Goal: Information Seeking & Learning: Check status

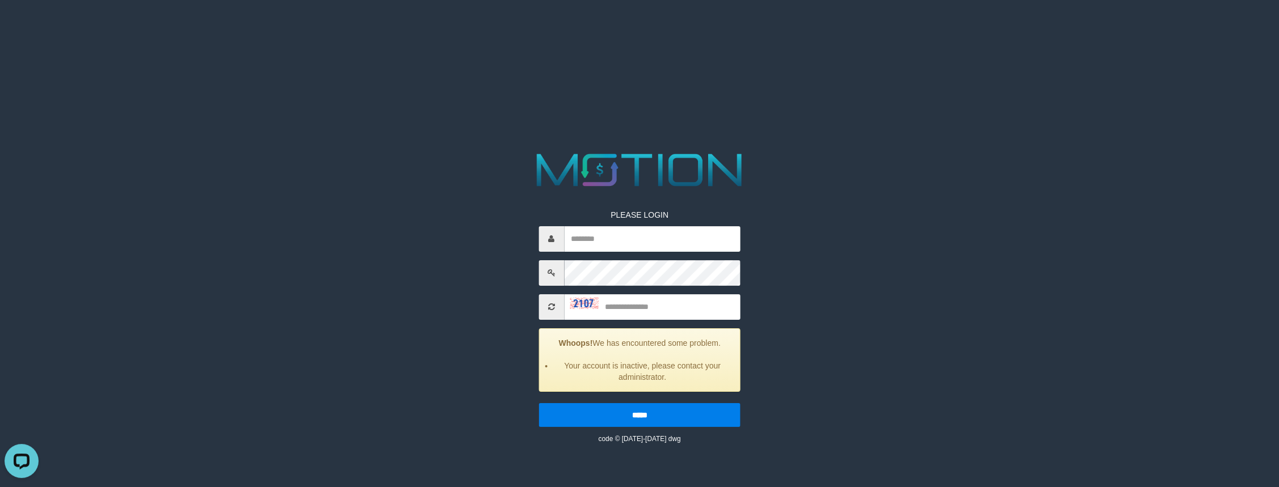
click at [610, 238] on input "text" at bounding box center [652, 239] width 176 height 26
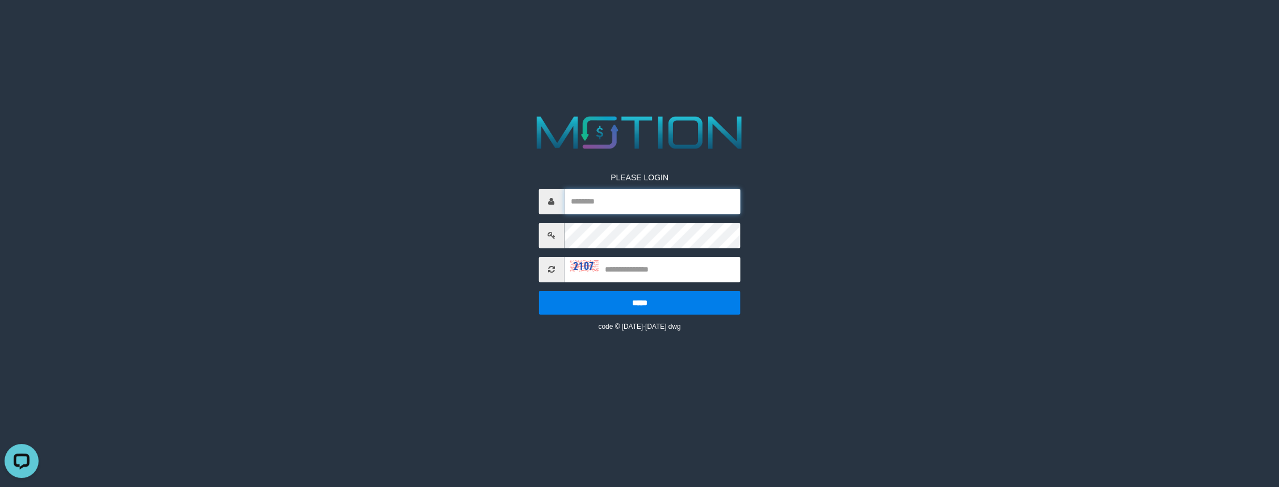
click at [613, 201] on input "text" at bounding box center [652, 202] width 176 height 26
type input "*********"
type input "****"
click at [538, 291] on input "*****" at bounding box center [639, 303] width 202 height 24
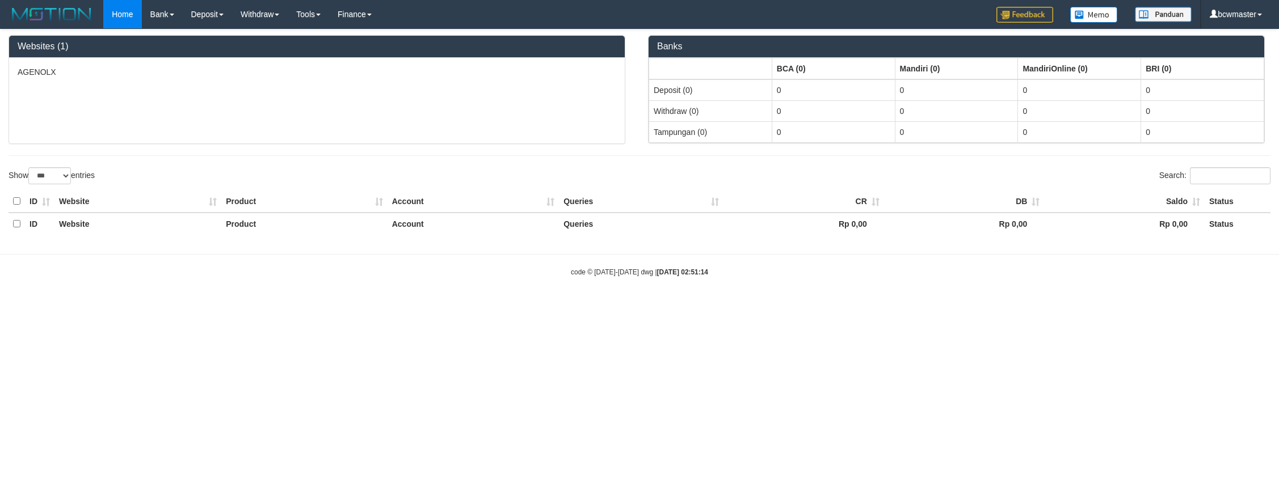
select select "***"
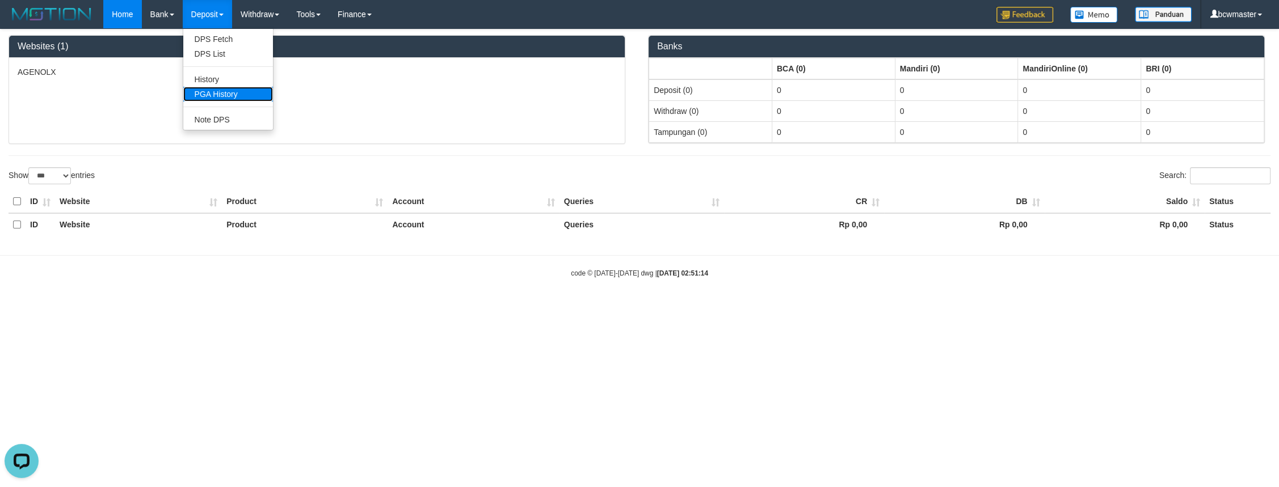
click at [230, 99] on link "PGA History" at bounding box center [228, 94] width 90 height 15
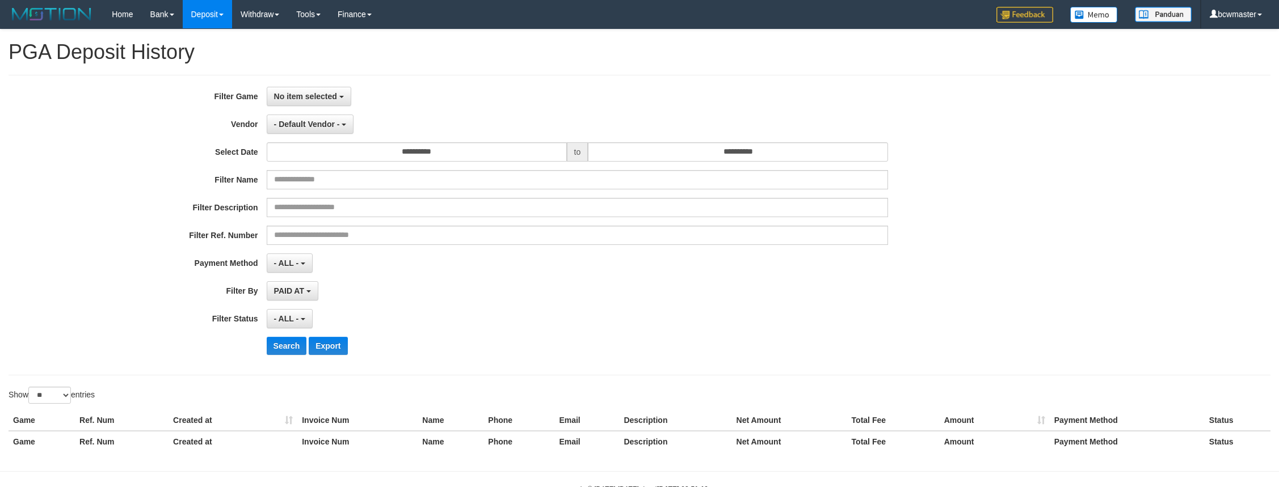
select select
select select "**"
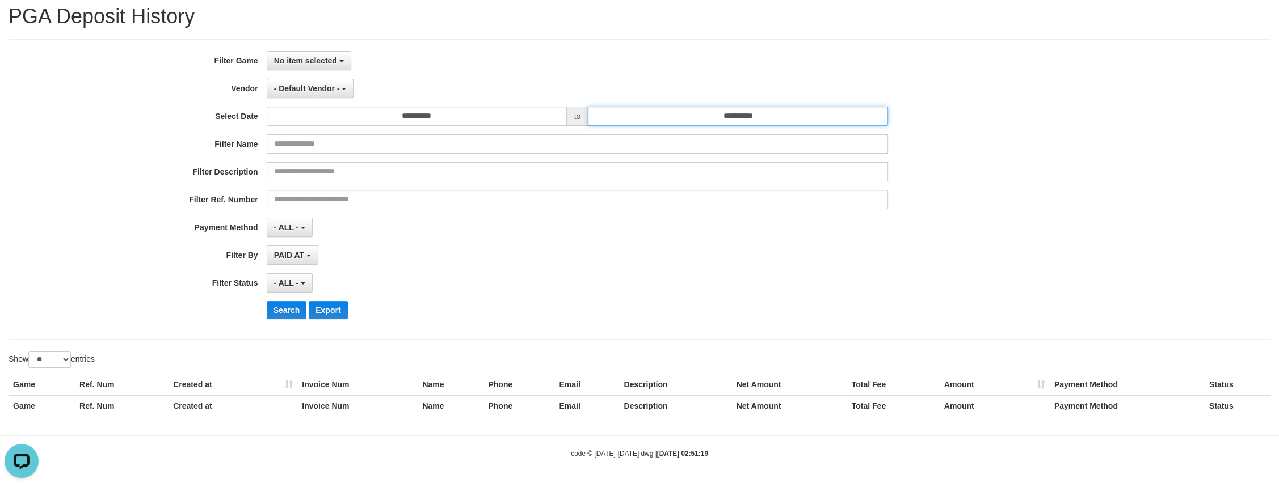
click at [766, 115] on input "**********" at bounding box center [738, 116] width 300 height 19
click at [598, 188] on td "1" at bounding box center [599, 190] width 17 height 17
type input "**********"
click at [454, 250] on div "PAID AT PAID AT CREATED AT" at bounding box center [578, 255] width 622 height 19
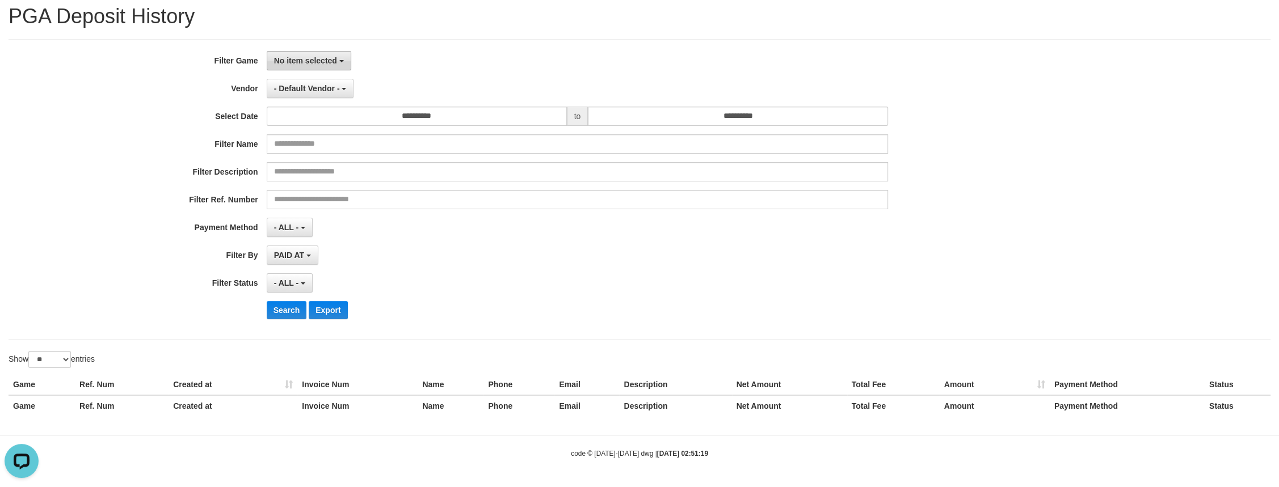
click at [326, 52] on button "No item selected" at bounding box center [309, 60] width 85 height 19
click at [348, 120] on label "[OXPLAY] AGENOLX" at bounding box center [339, 119] width 144 height 17
select select "***"
click at [326, 81] on button "- Default Vendor -" at bounding box center [310, 88] width 87 height 19
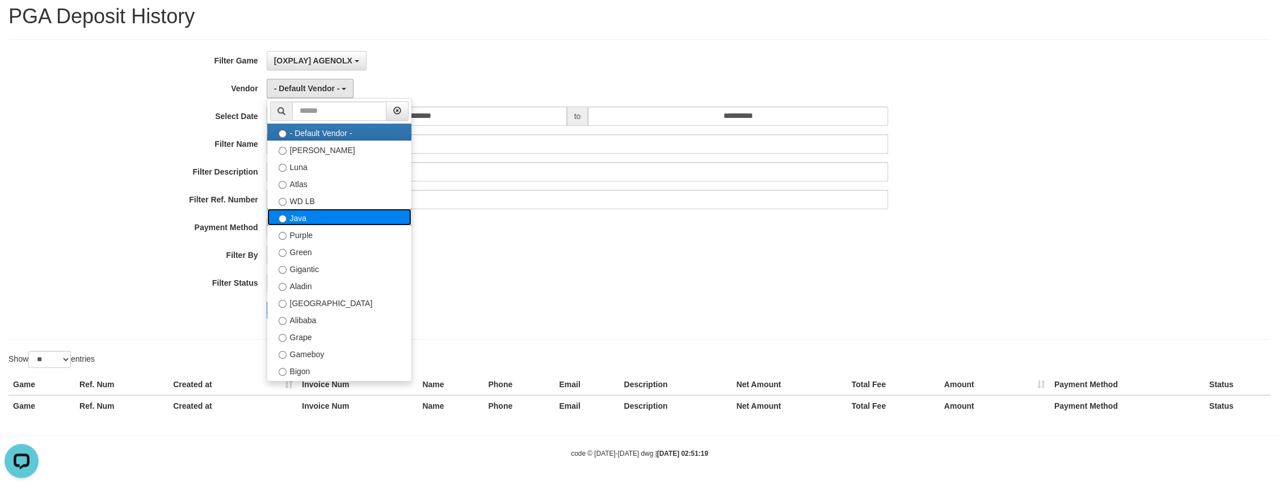
click at [308, 221] on label "Java" at bounding box center [339, 217] width 144 height 17
select select "**********"
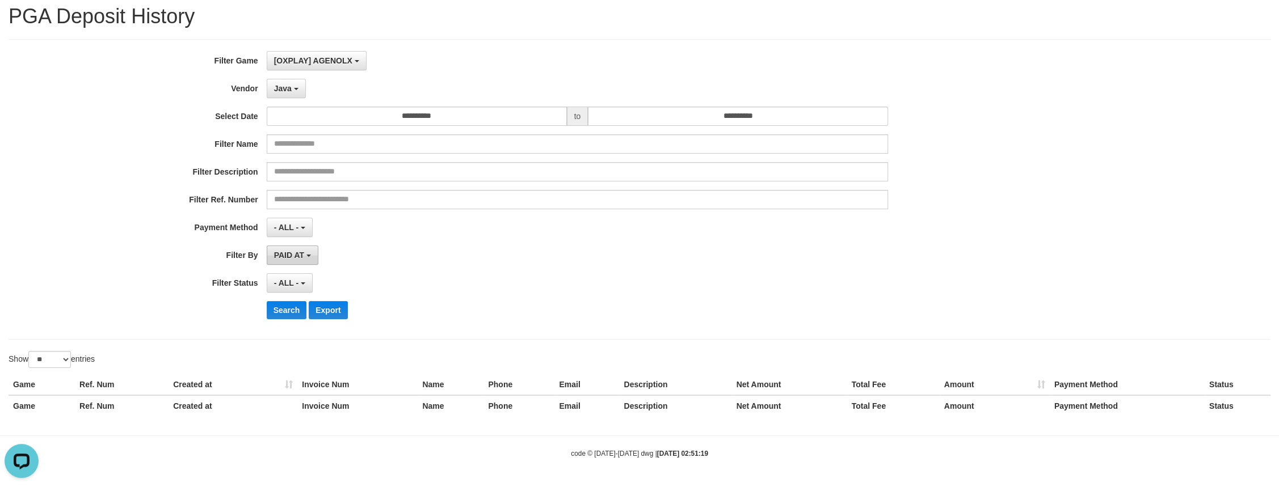
click at [290, 252] on span "PAID AT" at bounding box center [289, 255] width 30 height 9
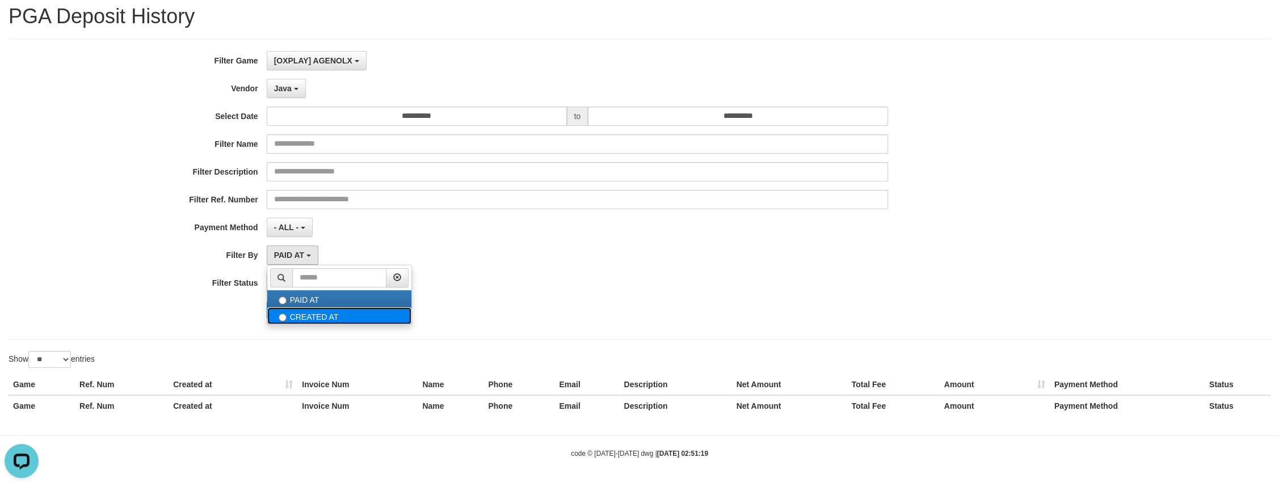
click at [294, 314] on label "CREATED AT" at bounding box center [339, 316] width 144 height 17
select select "*"
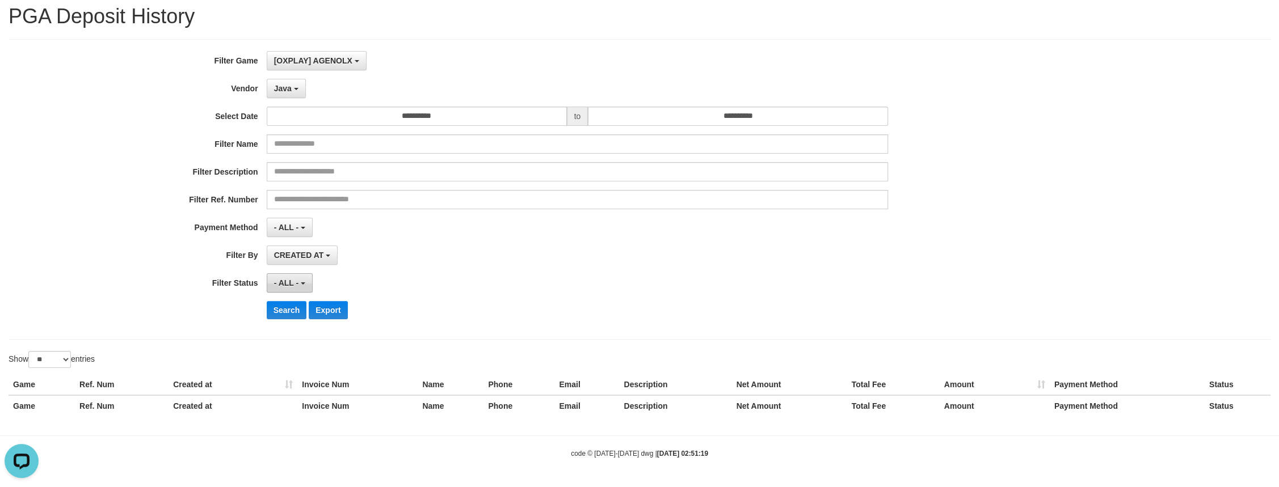
click at [292, 284] on span "- ALL -" at bounding box center [286, 283] width 25 height 9
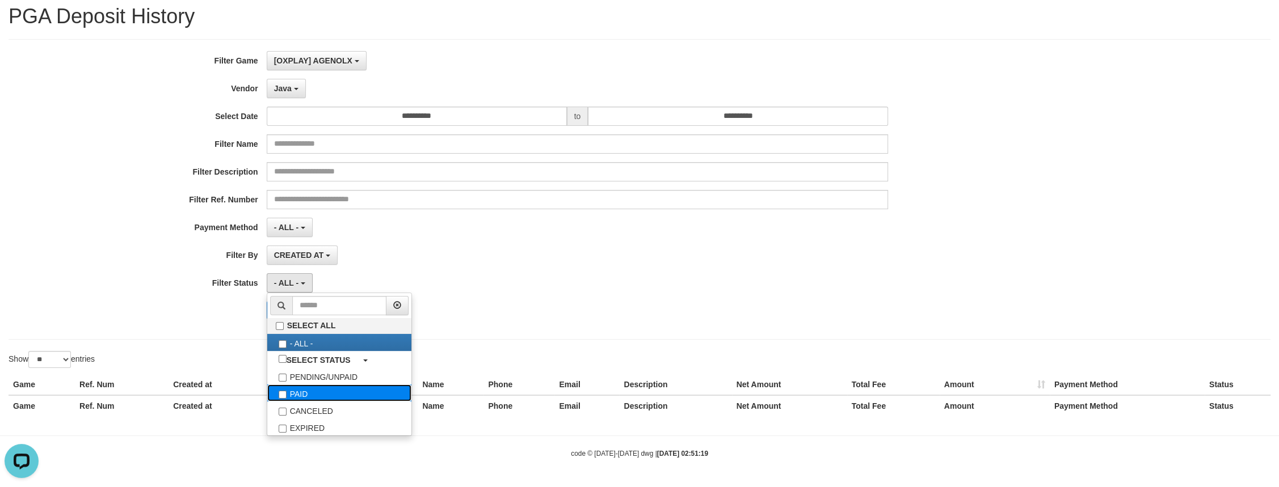
click at [313, 389] on label "PAID" at bounding box center [339, 393] width 144 height 17
select select "*"
click at [191, 296] on div "**********" at bounding box center [533, 189] width 1066 height 277
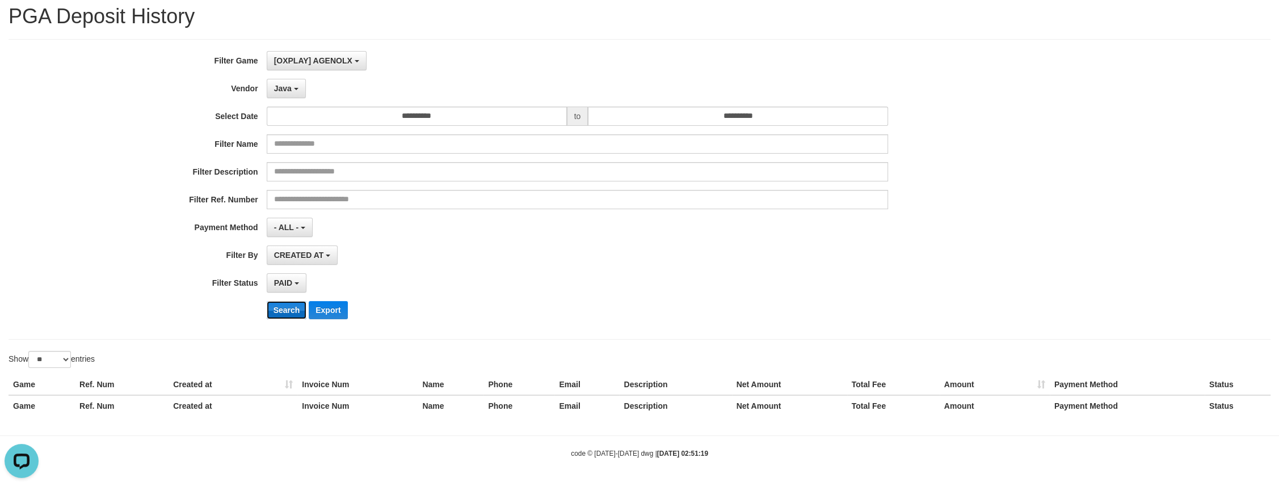
click at [284, 314] on button "Search" at bounding box center [287, 310] width 40 height 18
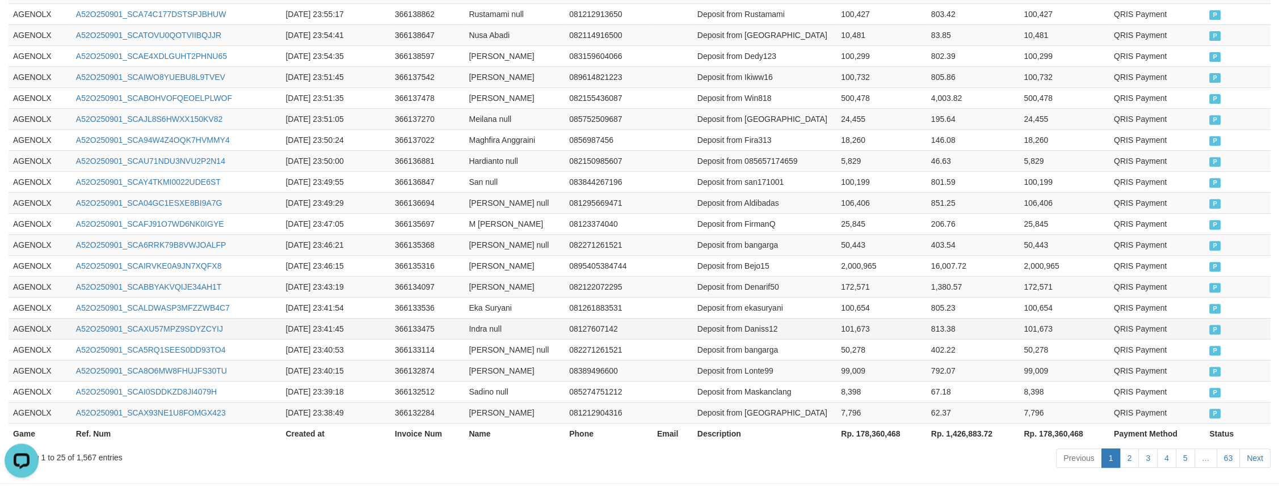
scroll to position [586, 0]
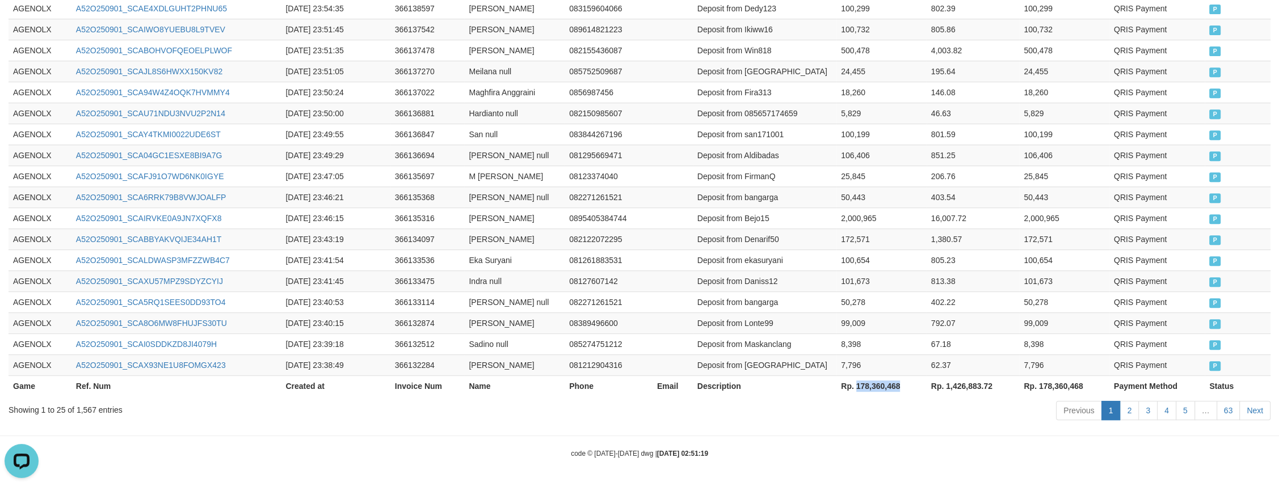
drag, startPoint x: 902, startPoint y: 382, endPoint x: 857, endPoint y: 385, distance: 45.4
click at [857, 385] on th "Rp. 178,360,468" at bounding box center [881, 386] width 90 height 21
copy th "178,360,468"
click at [860, 412] on div "Previous 1 2 3 4 5 … 63 Next" at bounding box center [905, 412] width 729 height 24
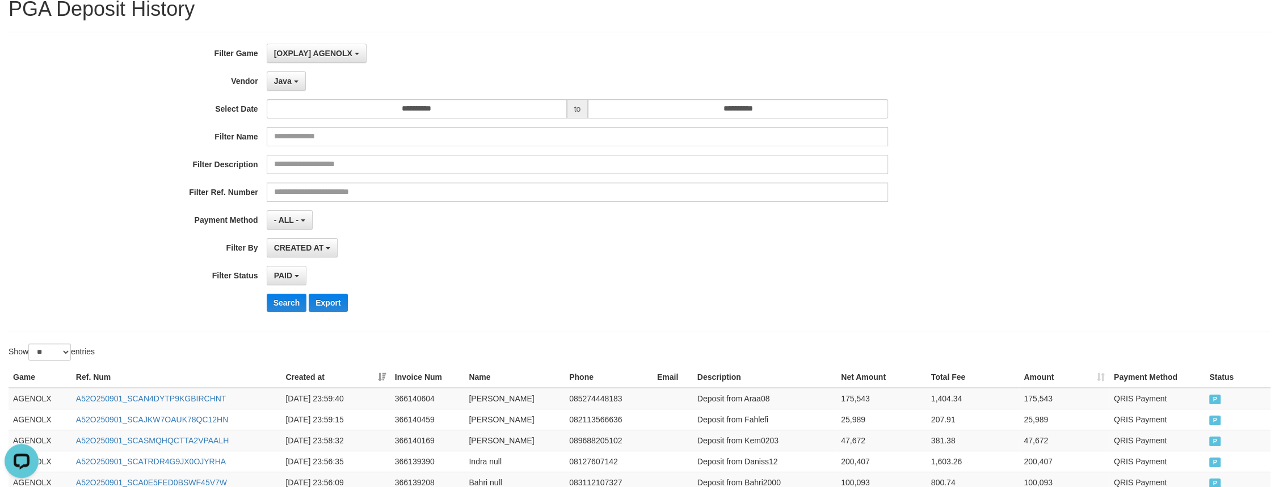
scroll to position [0, 0]
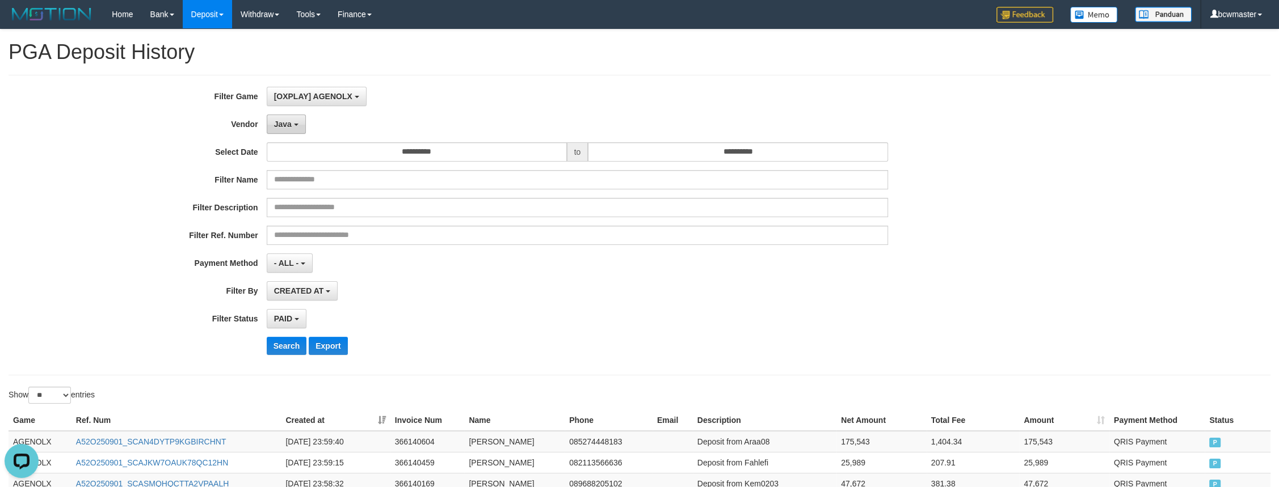
click at [285, 119] on button "Java" at bounding box center [286, 124] width 39 height 19
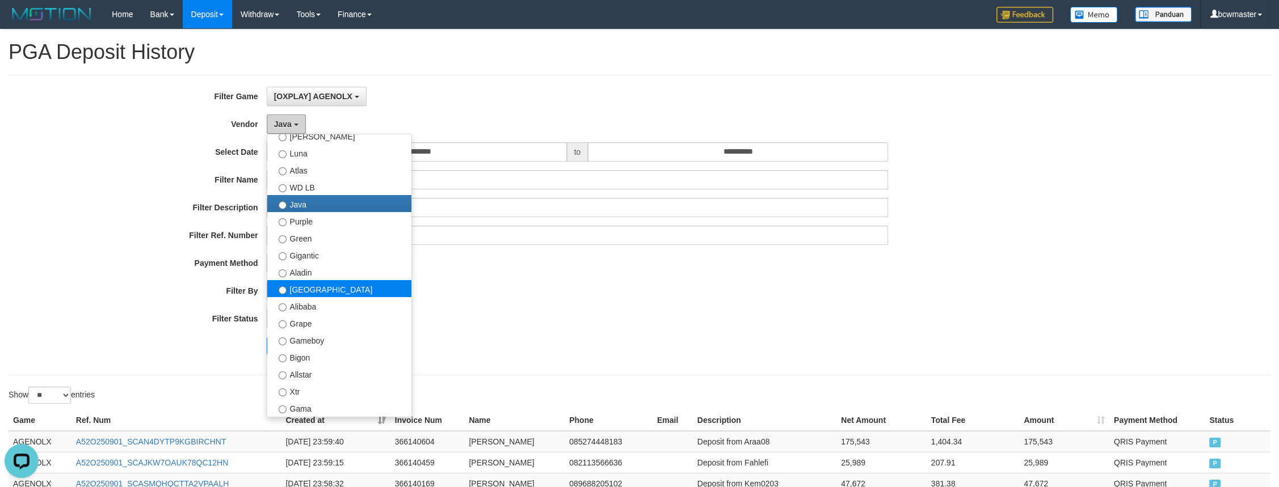
scroll to position [51, 0]
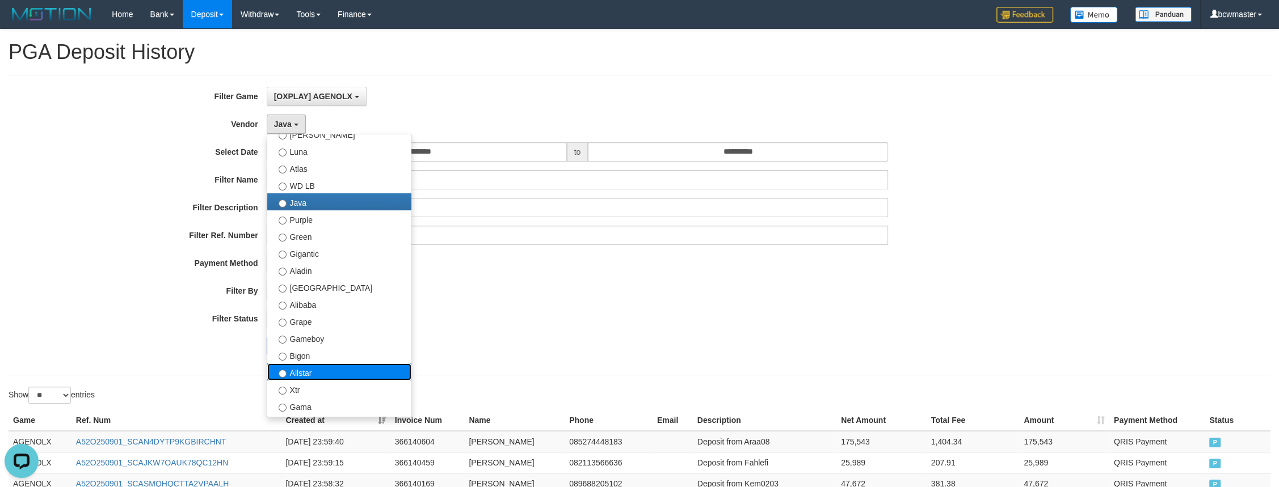
click at [349, 372] on label "Allstar" at bounding box center [339, 372] width 144 height 17
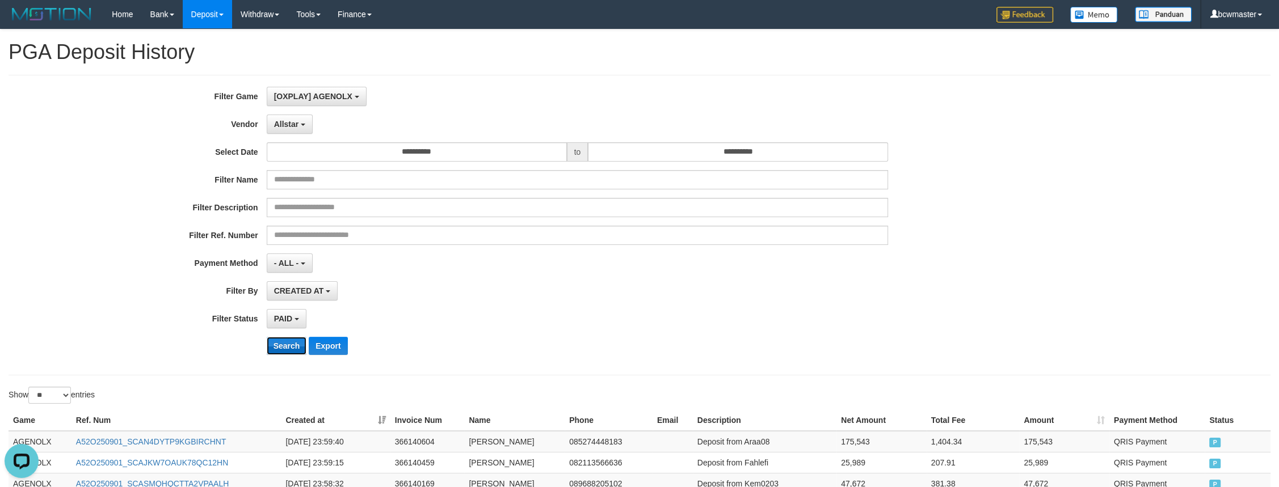
click at [284, 344] on button "Search" at bounding box center [287, 346] width 40 height 18
click at [124, 279] on div "**********" at bounding box center [533, 225] width 1066 height 277
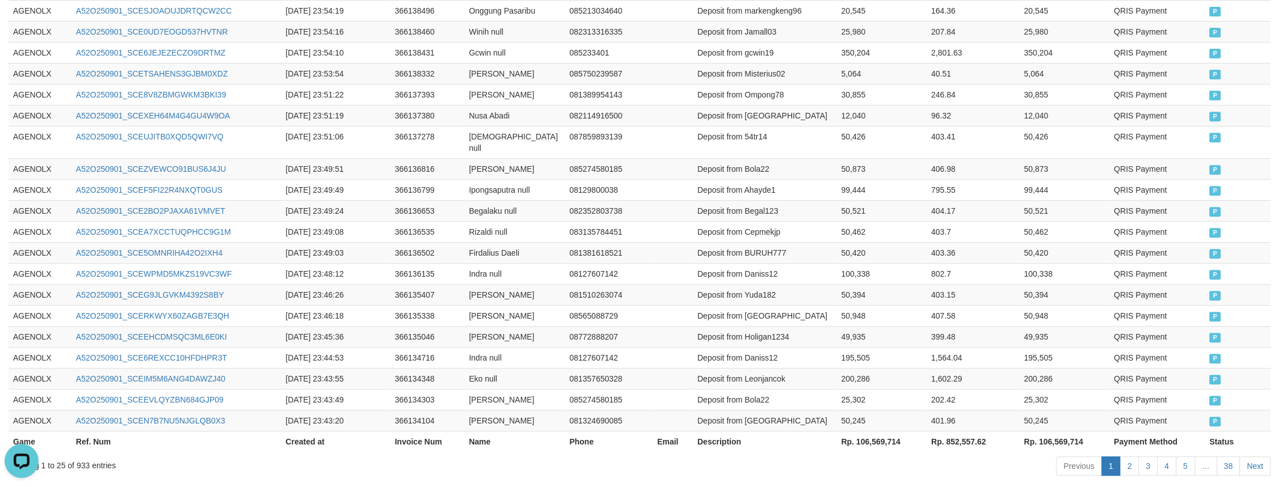
scroll to position [586, 0]
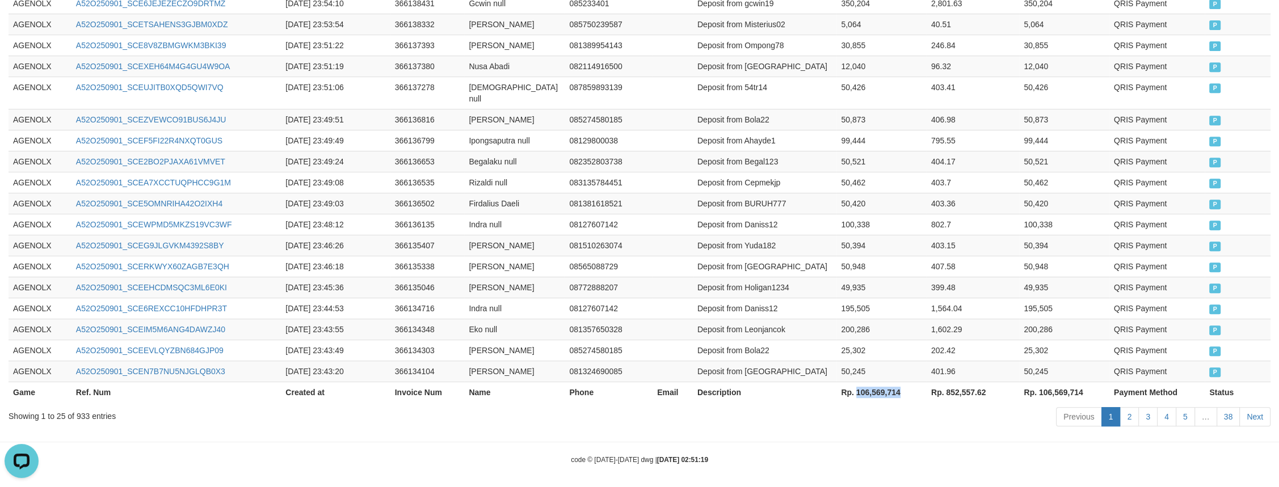
drag, startPoint x: 904, startPoint y: 388, endPoint x: 857, endPoint y: 391, distance: 47.7
click at [857, 391] on th "Rp. 106,569,714" at bounding box center [881, 392] width 90 height 21
copy th "106,569,714"
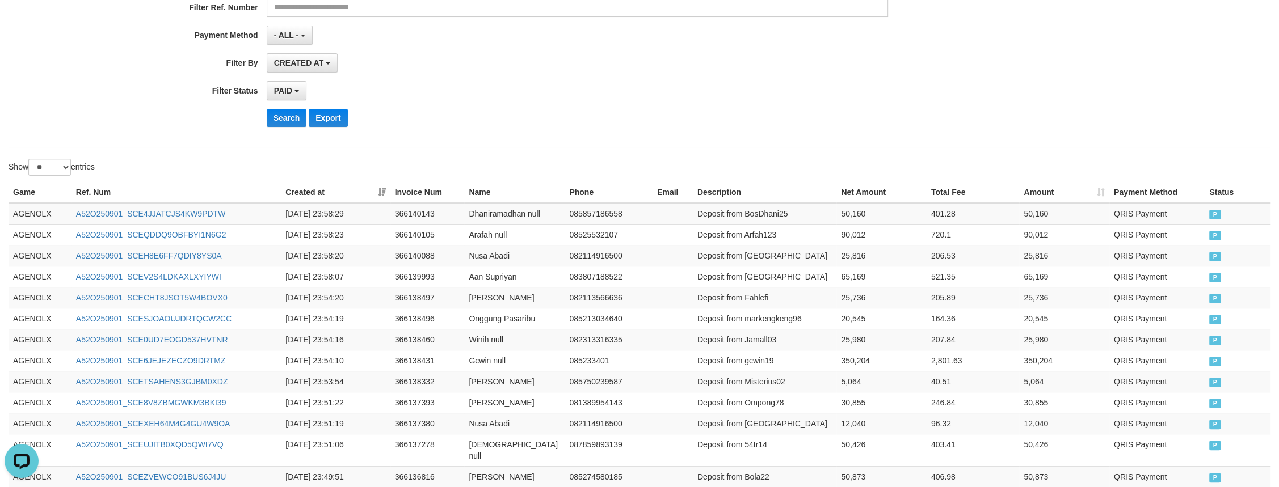
scroll to position [0, 0]
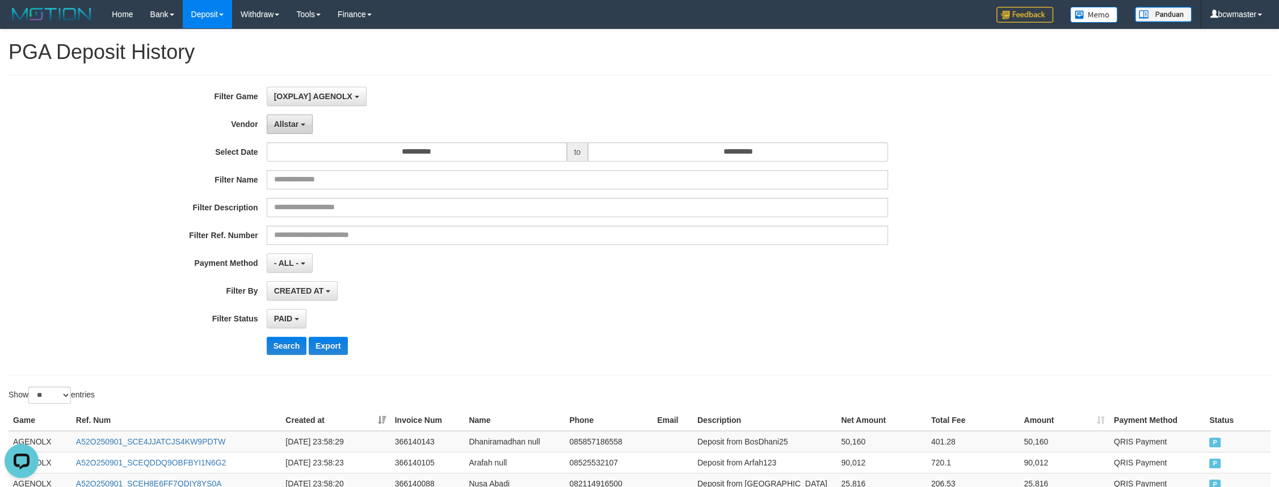
click at [310, 129] on button "Allstar" at bounding box center [290, 124] width 46 height 19
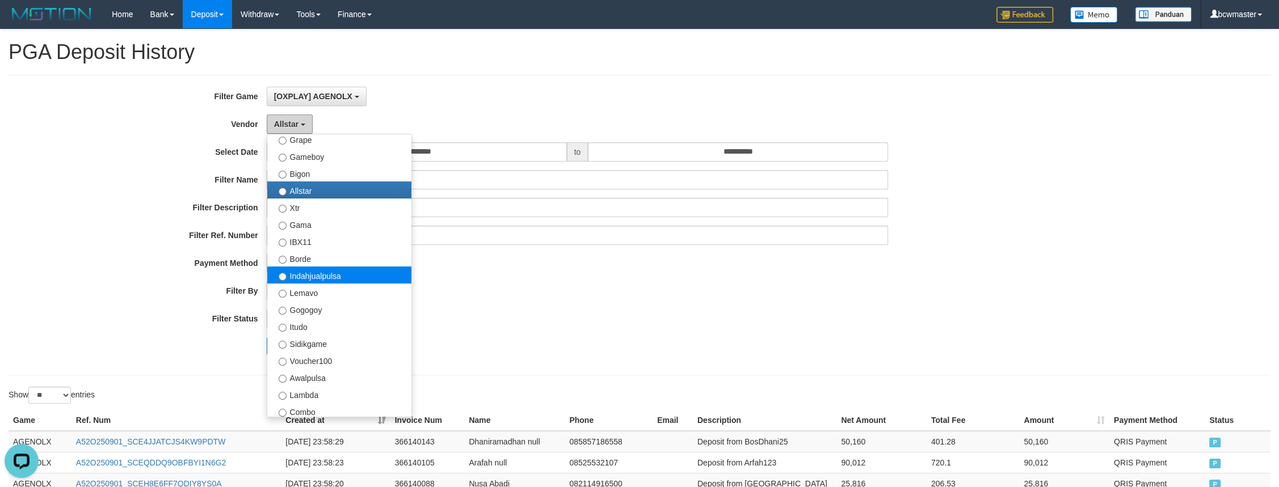
scroll to position [306, 0]
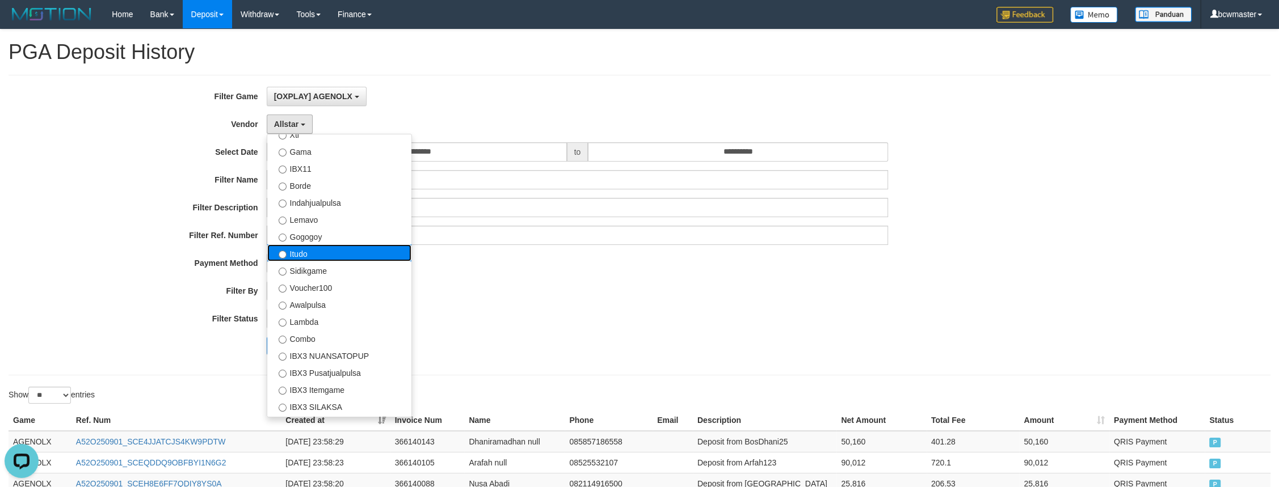
click at [331, 256] on label "Itudo" at bounding box center [339, 253] width 144 height 17
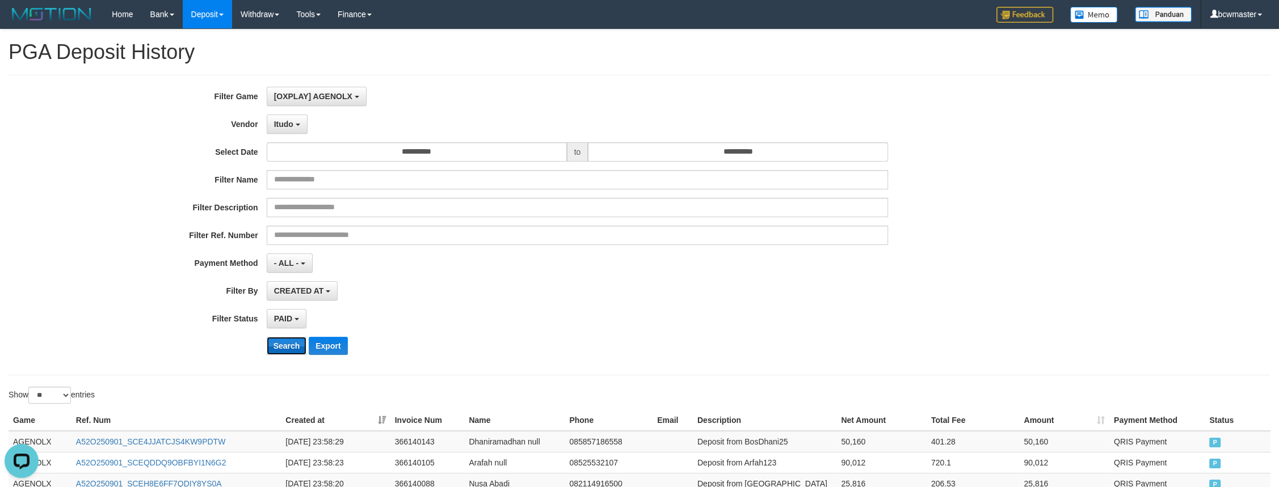
click at [280, 348] on button "Search" at bounding box center [287, 346] width 40 height 18
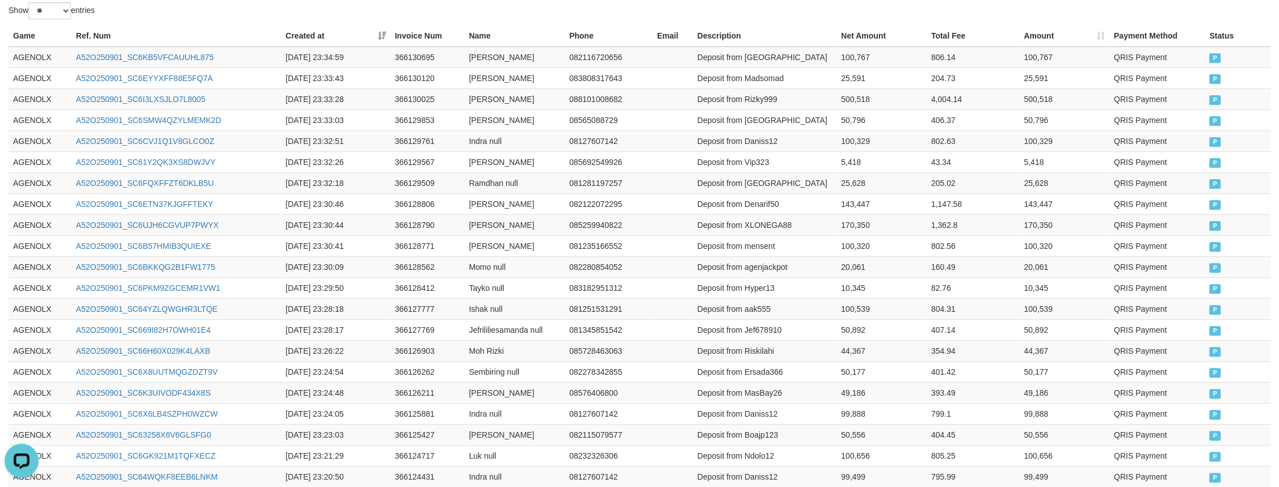
scroll to position [586, 0]
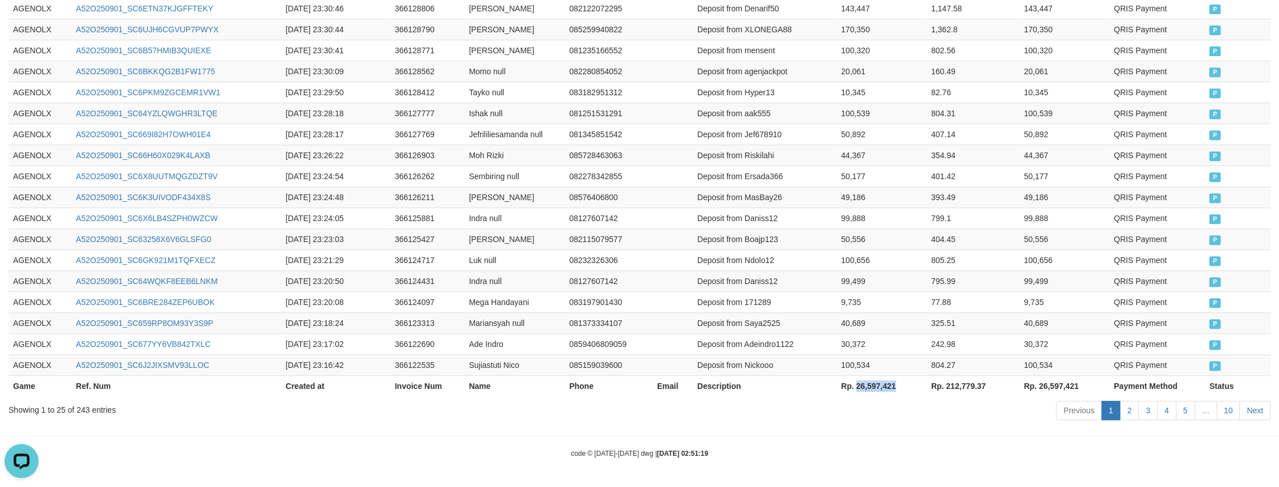
drag, startPoint x: 903, startPoint y: 389, endPoint x: 856, endPoint y: 391, distance: 46.6
click at [856, 391] on th "Rp. 26,597,421" at bounding box center [881, 386] width 90 height 21
copy th "26,597,421"
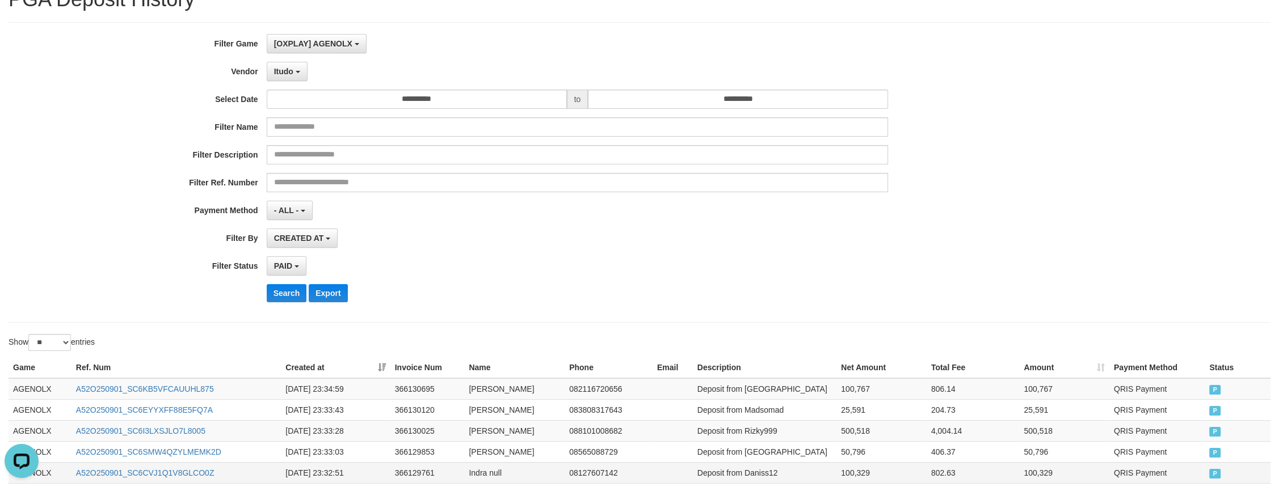
scroll to position [0, 0]
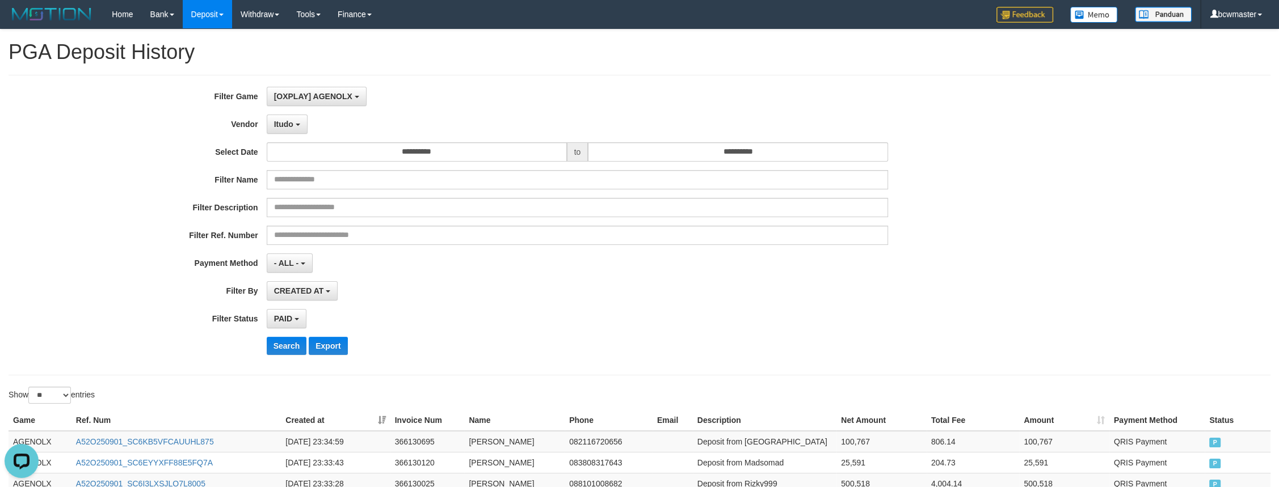
click at [309, 122] on div "Itudo - Default Vendor - Lucy Luna Atlas WD LB Java Purple Green Gigantic Aladi…" at bounding box center [578, 124] width 622 height 19
click at [302, 122] on button "Itudo" at bounding box center [287, 124] width 41 height 19
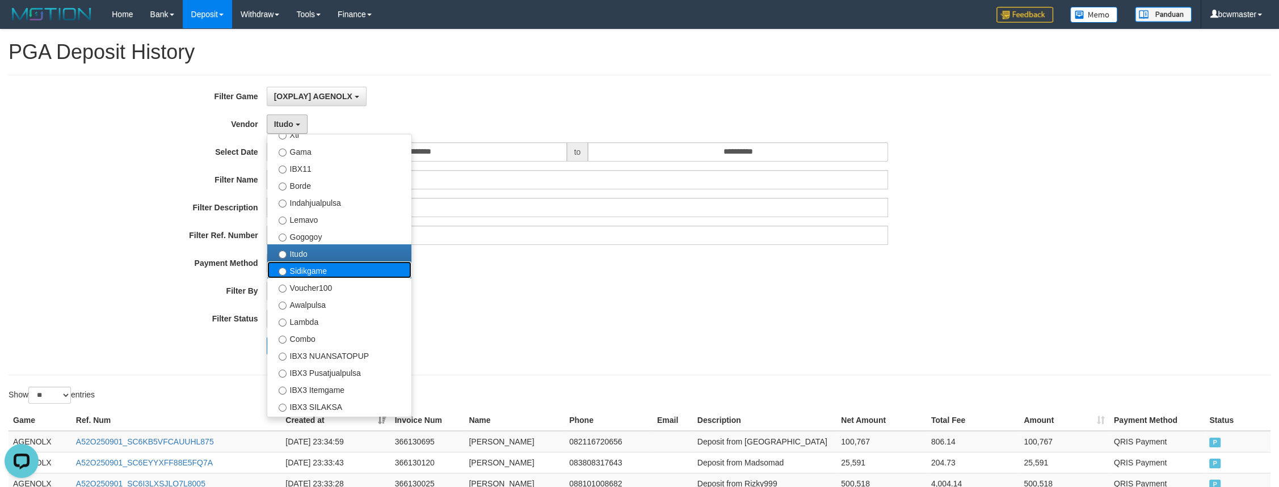
click at [359, 275] on label "Sidikgame" at bounding box center [339, 270] width 144 height 17
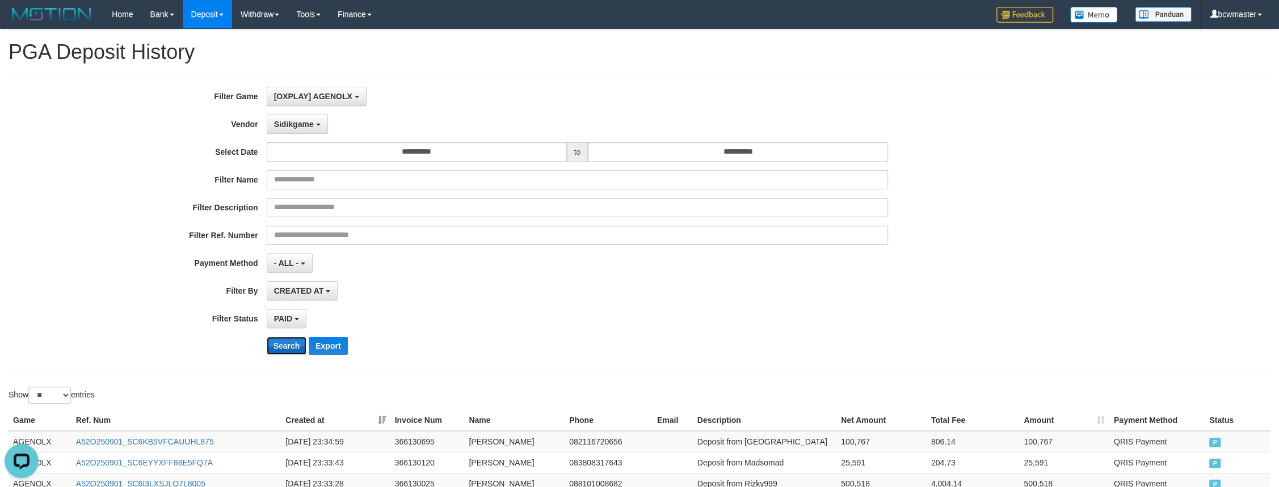
click at [279, 345] on button "Search" at bounding box center [287, 346] width 40 height 18
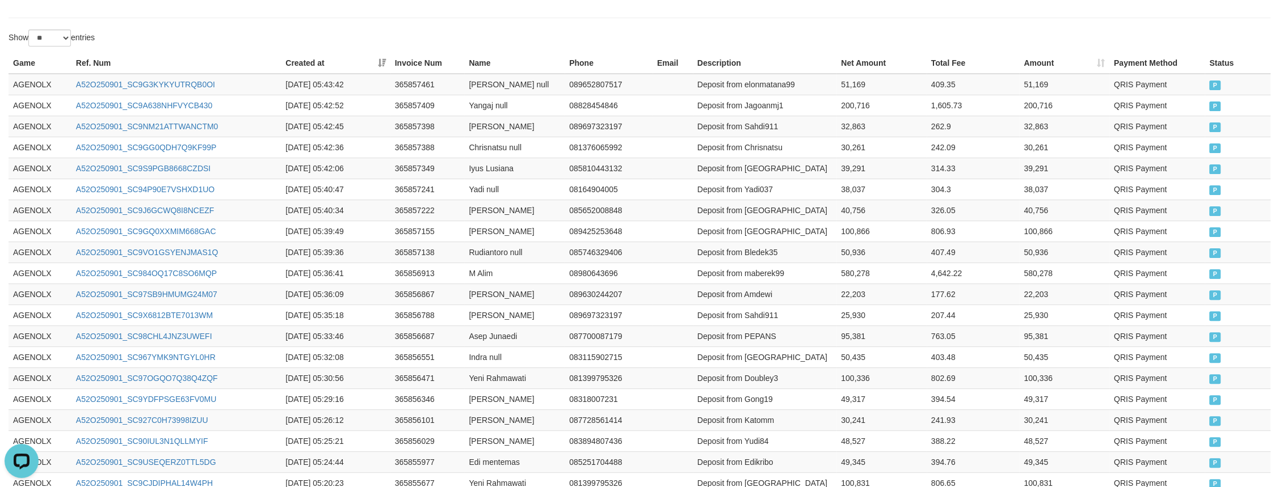
scroll to position [586, 0]
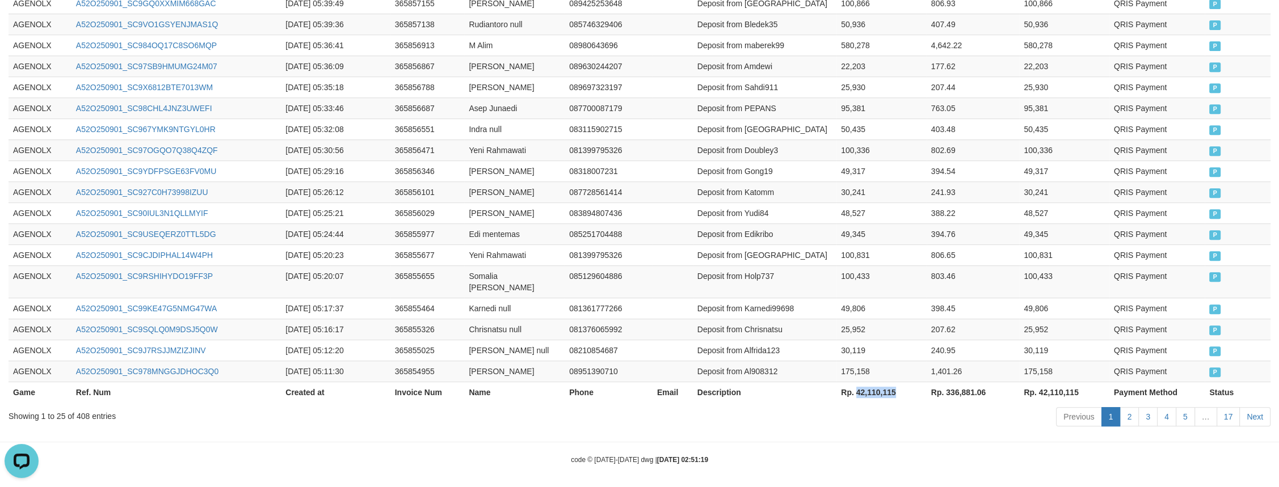
drag, startPoint x: 902, startPoint y: 391, endPoint x: 856, endPoint y: 391, distance: 46.5
click at [856, 391] on th "Rp. 42,110,115" at bounding box center [881, 392] width 90 height 21
copy th "42,110,115"
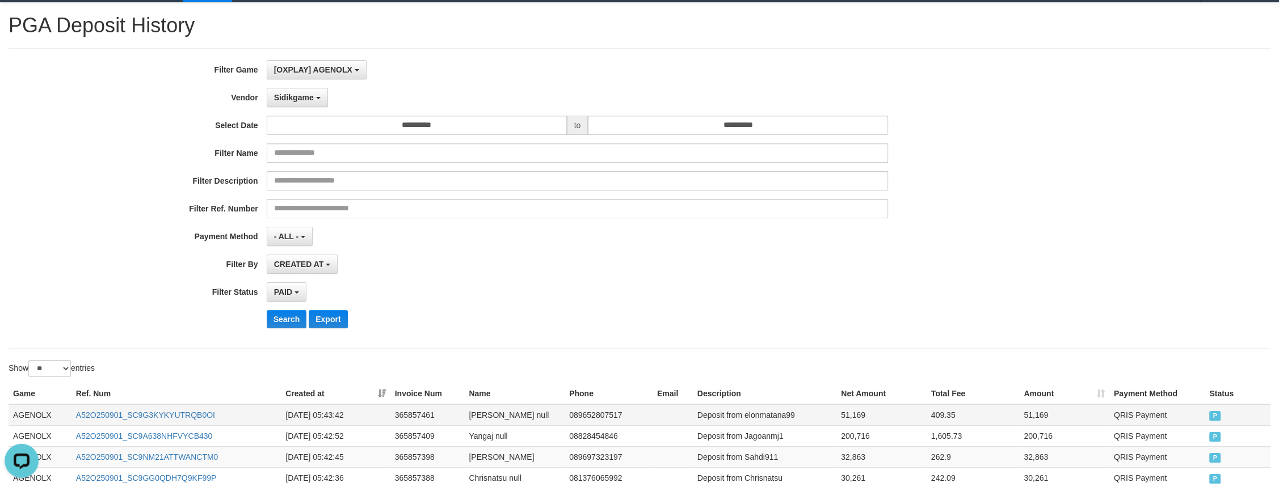
scroll to position [0, 0]
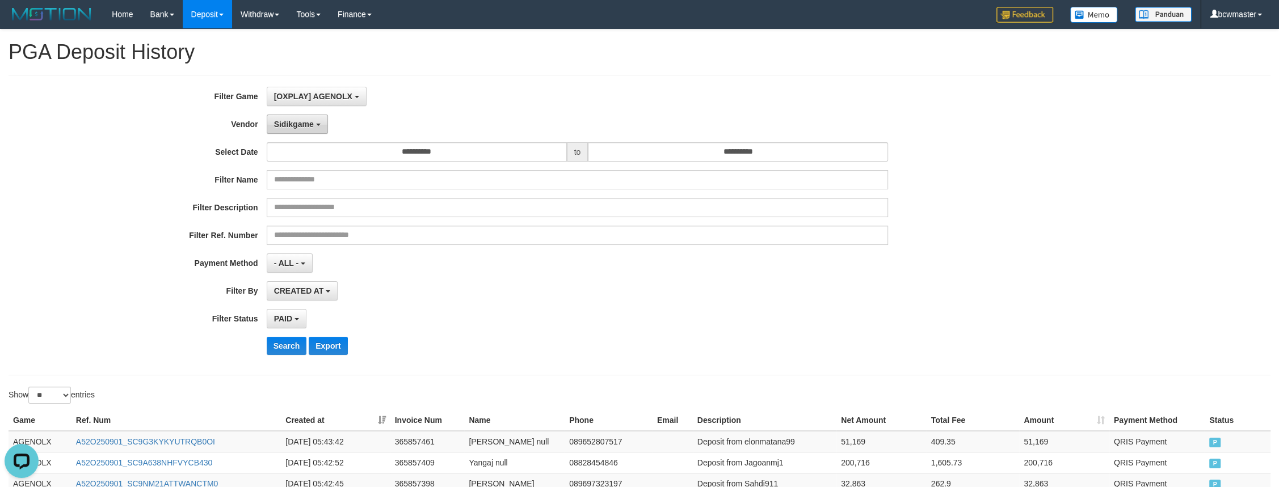
click at [307, 125] on span "Sidikgame" at bounding box center [294, 124] width 40 height 9
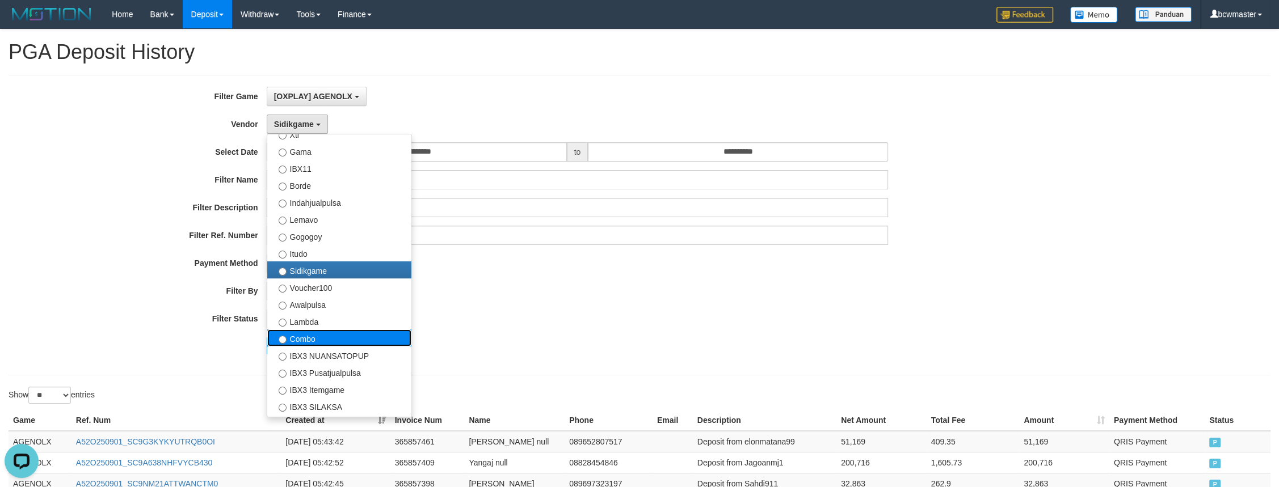
click at [357, 340] on label "Combo" at bounding box center [339, 338] width 144 height 17
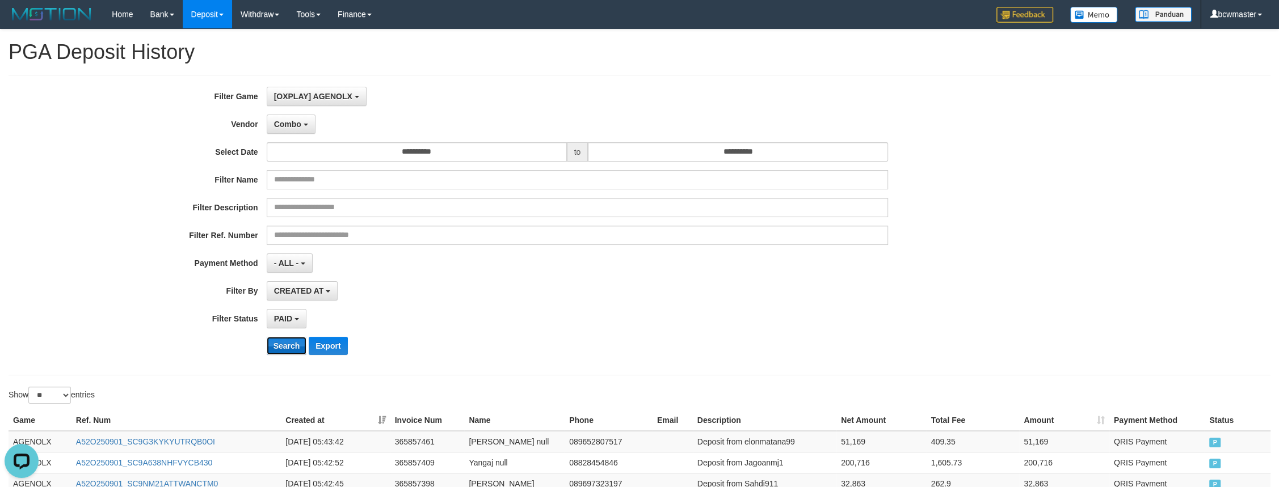
click at [273, 351] on button "Search" at bounding box center [287, 346] width 40 height 18
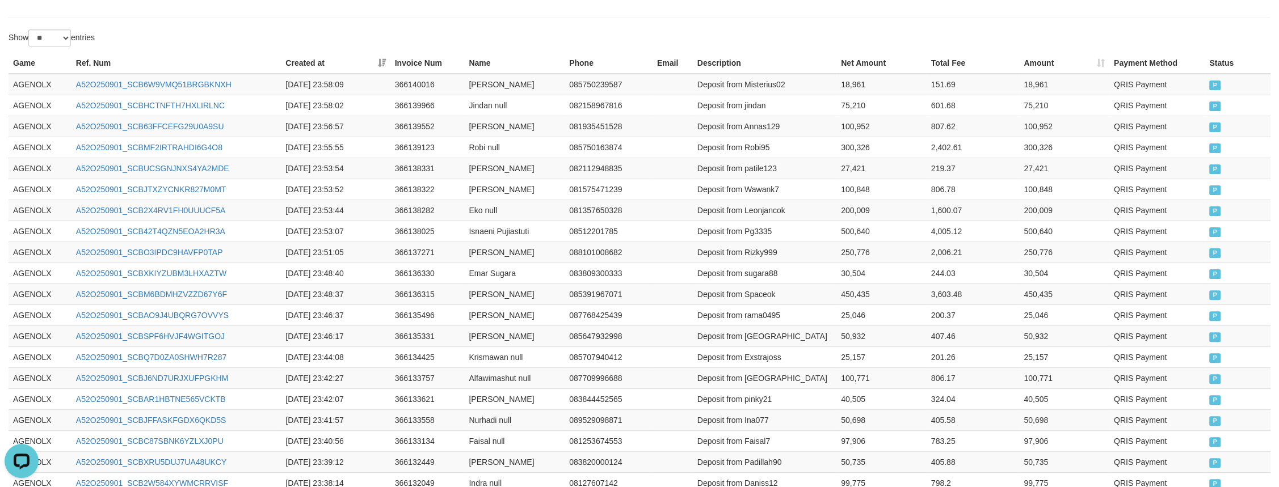
scroll to position [586, 0]
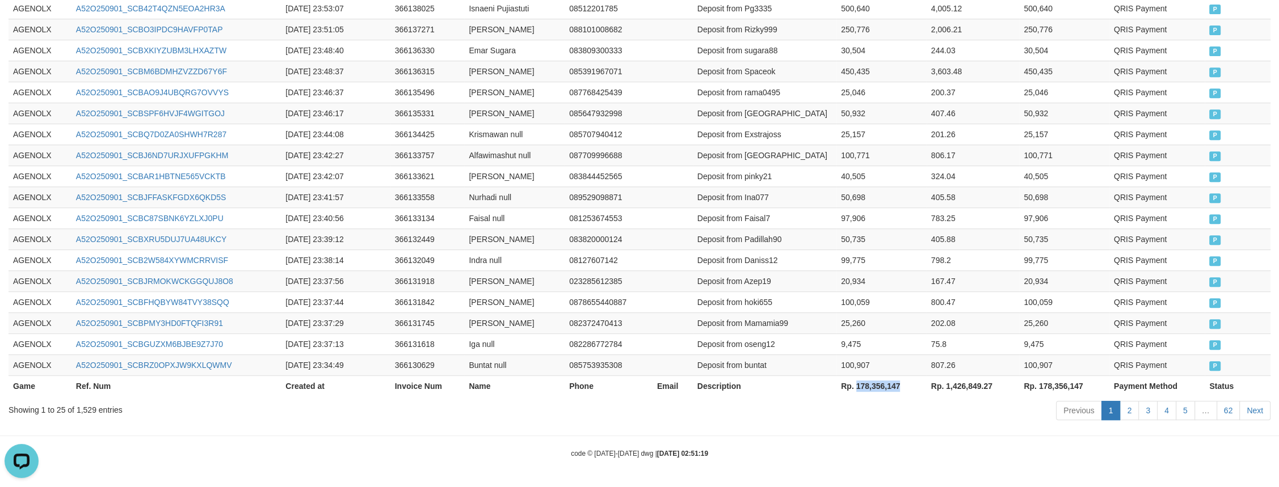
drag, startPoint x: 904, startPoint y: 390, endPoint x: 857, endPoint y: 392, distance: 47.7
click at [857, 392] on th "Rp. 178,356,147" at bounding box center [881, 386] width 90 height 21
copy th "178,356,147"
click at [315, 205] on td "2025-09-01 23:41:57" at bounding box center [335, 197] width 109 height 21
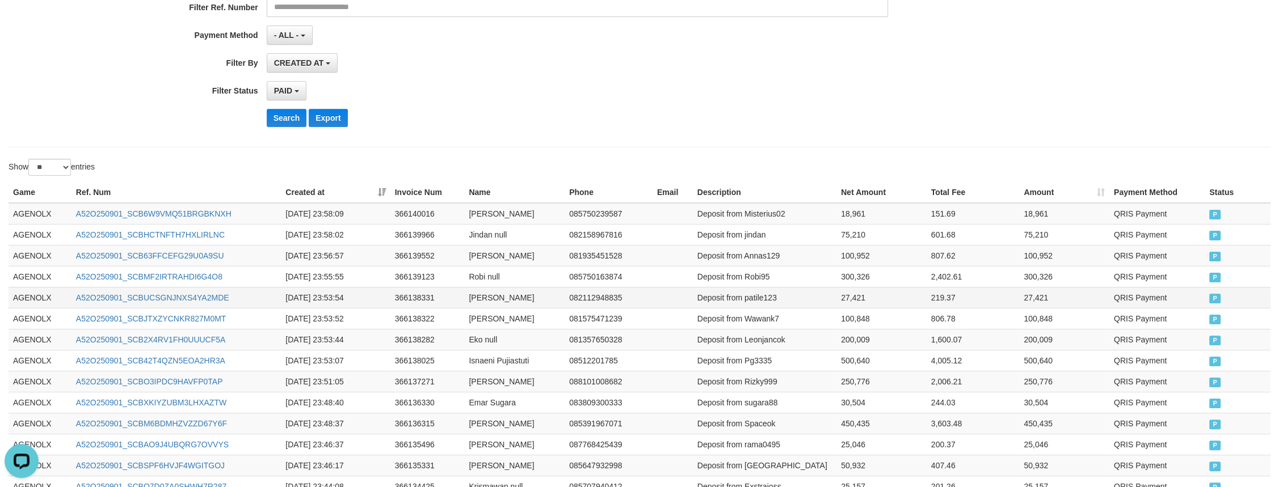
scroll to position [0, 0]
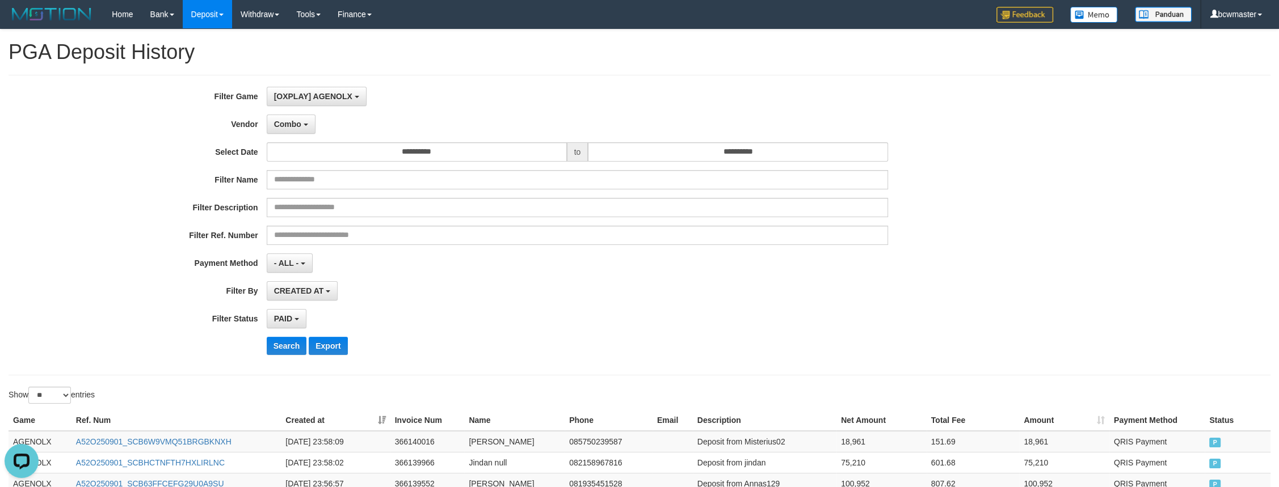
click at [528, 329] on div "PAID SELECT ALL - ALL - SELECT STATUS PENDING/UNPAID PAID CANCELED EXPIRED" at bounding box center [578, 318] width 622 height 19
click at [289, 129] on span "Combo" at bounding box center [287, 124] width 27 height 9
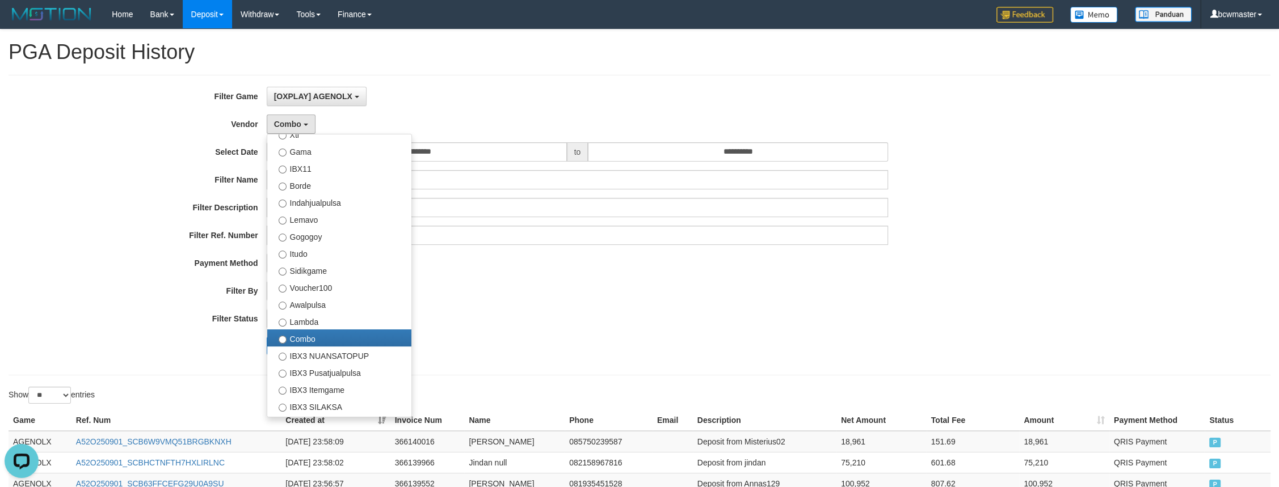
drag, startPoint x: 569, startPoint y: 311, endPoint x: 557, endPoint y: 310, distance: 12.5
click at [567, 310] on div "**********" at bounding box center [533, 225] width 1066 height 277
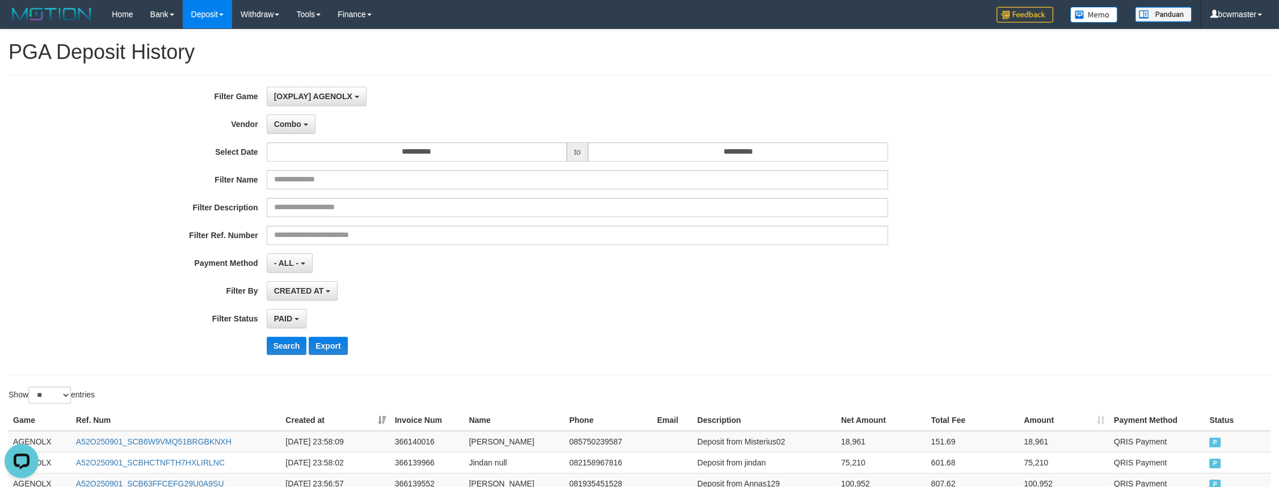
click at [285, 338] on div "**********" at bounding box center [533, 225] width 1066 height 277
click at [285, 343] on button "Search" at bounding box center [287, 346] width 40 height 18
click at [807, 292] on div "CREATED AT PAID AT CREATED AT" at bounding box center [578, 290] width 622 height 19
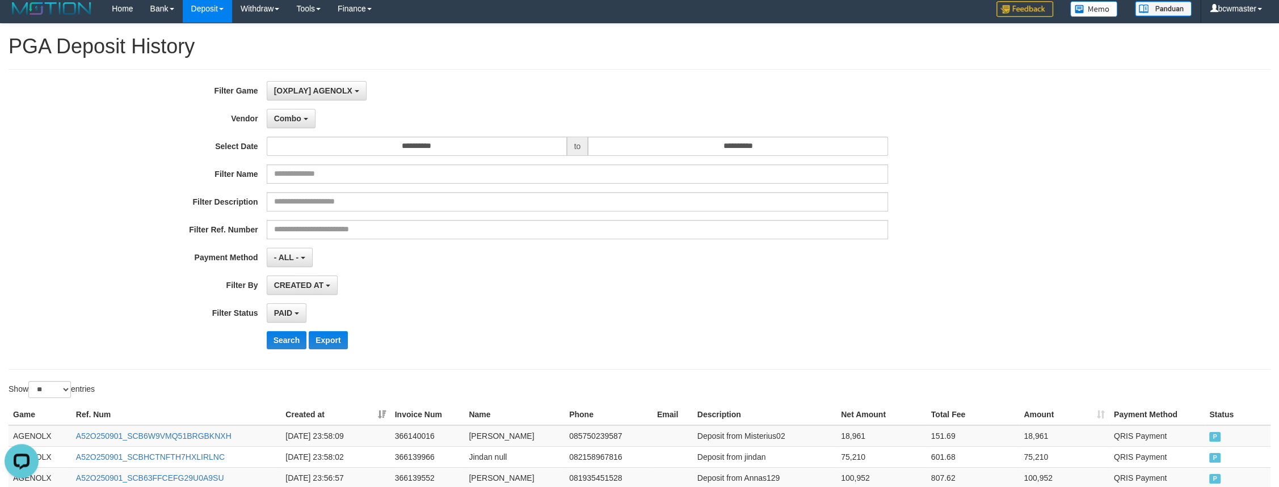
scroll to position [0, 0]
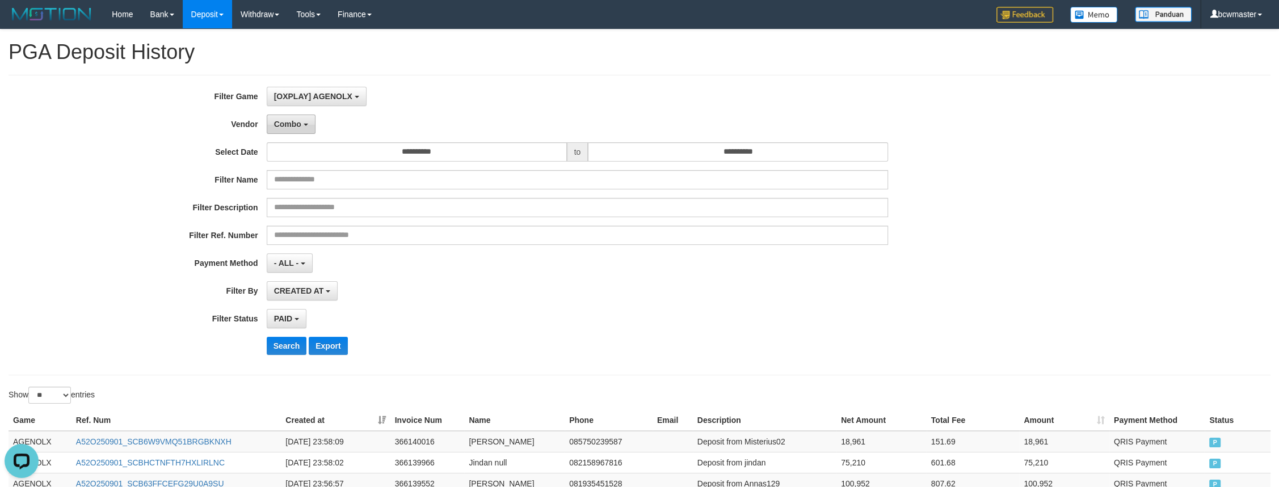
click at [287, 121] on span "Combo" at bounding box center [287, 124] width 27 height 9
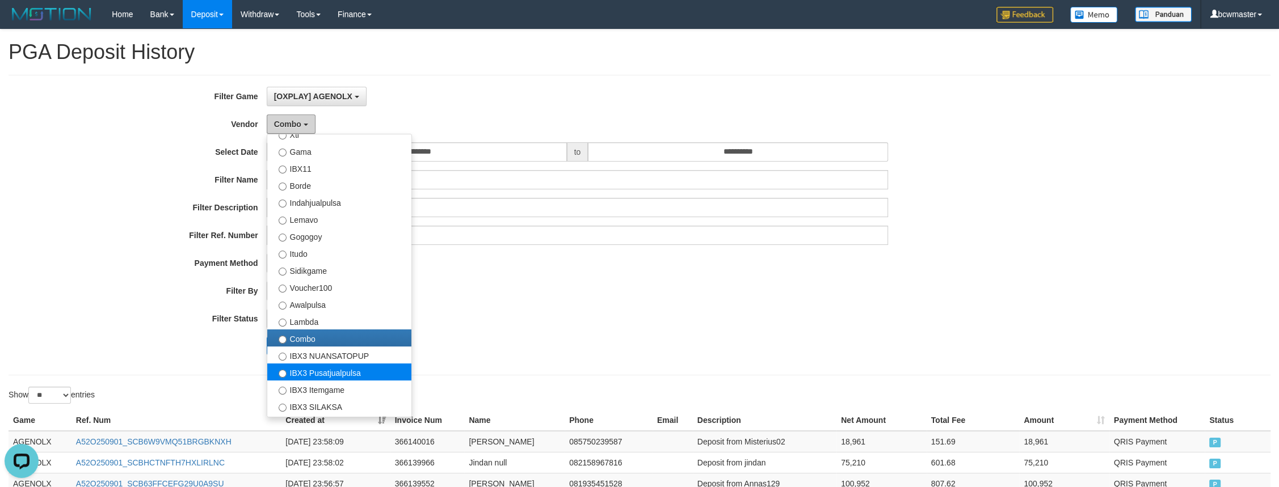
scroll to position [373, 0]
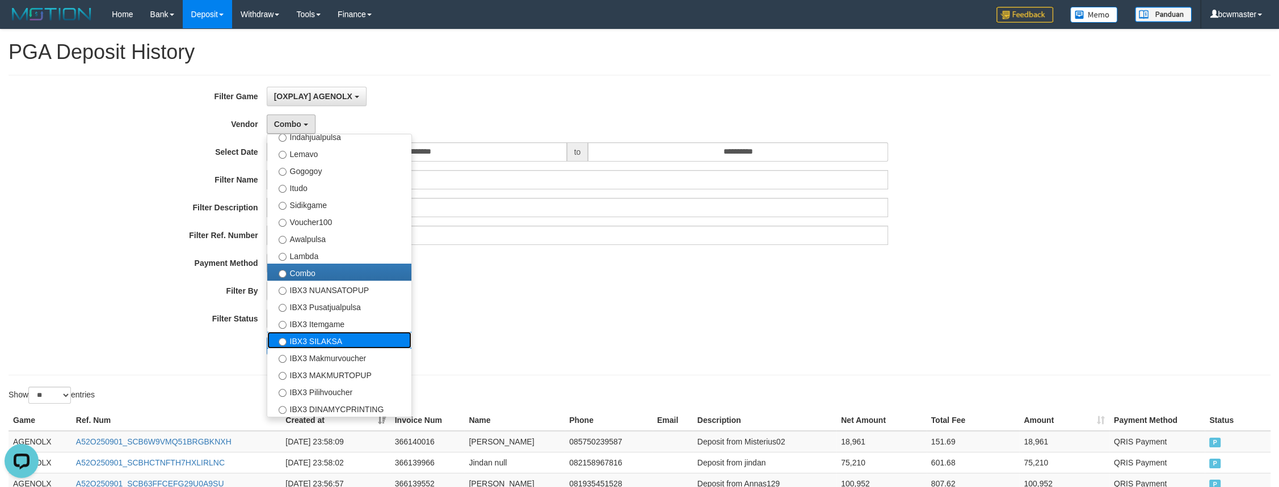
click at [340, 343] on label "IBX3 SILAKSA" at bounding box center [339, 340] width 144 height 17
select select "**********"
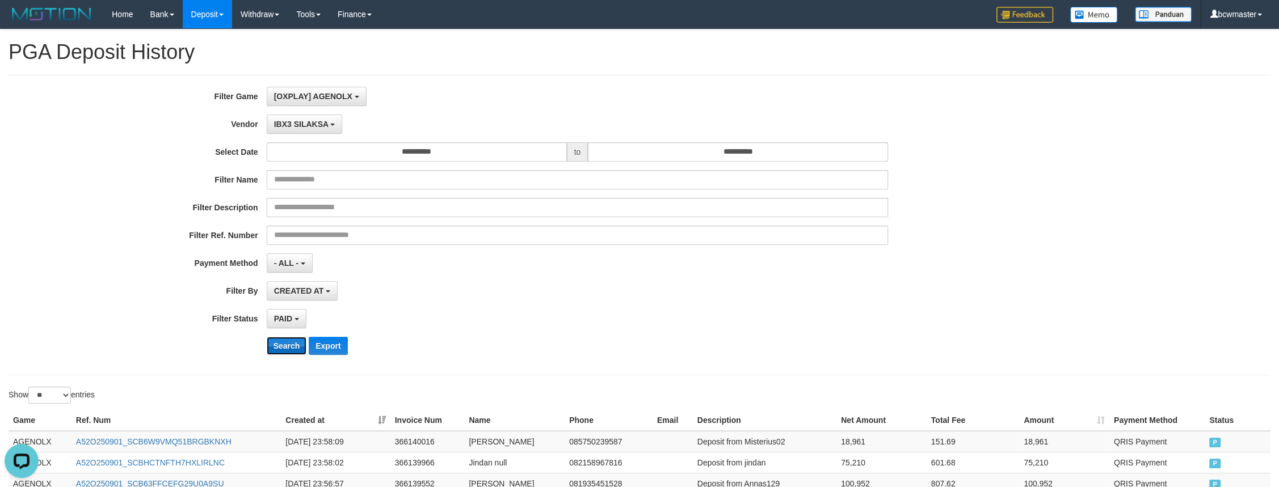
click at [278, 342] on button "Search" at bounding box center [287, 346] width 40 height 18
click at [603, 312] on div "PAID SELECT ALL - ALL - SELECT STATUS PENDING/UNPAID PAID CANCELED EXPIRED" at bounding box center [578, 318] width 622 height 19
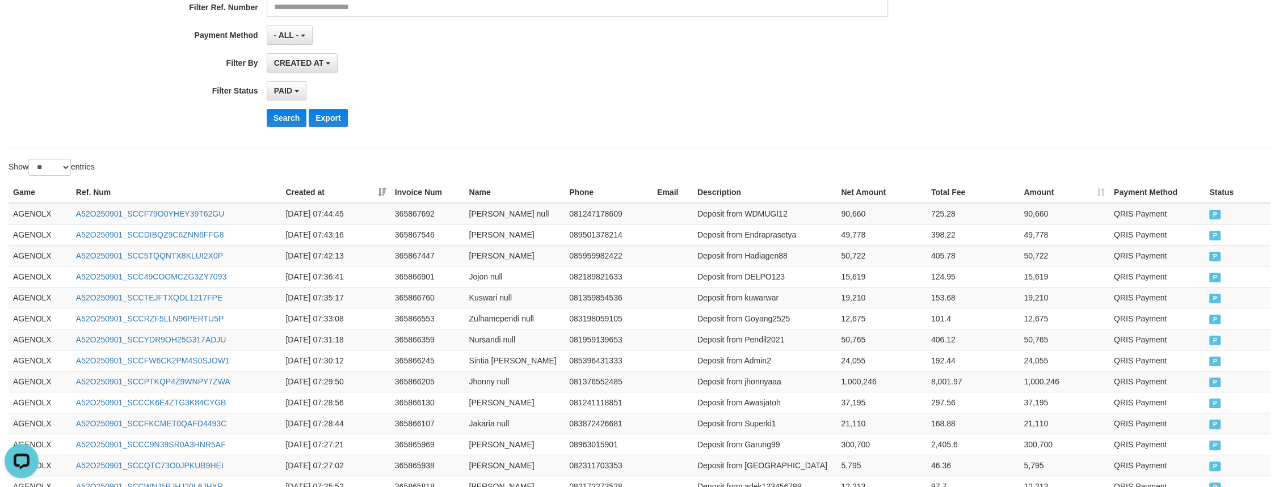
scroll to position [0, 0]
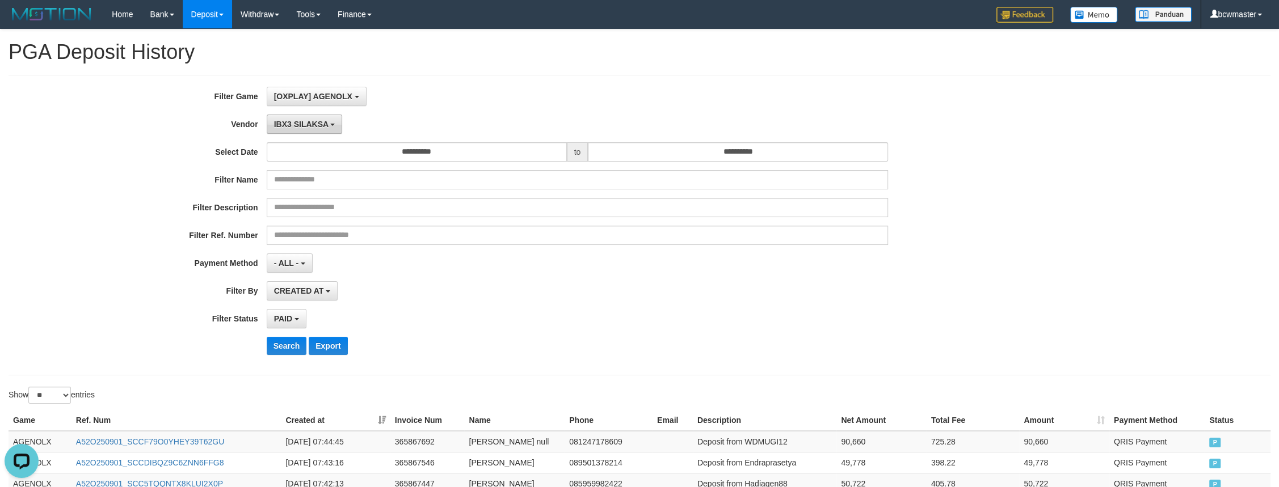
click at [321, 133] on button "IBX3 SILAKSA" at bounding box center [305, 124] width 76 height 19
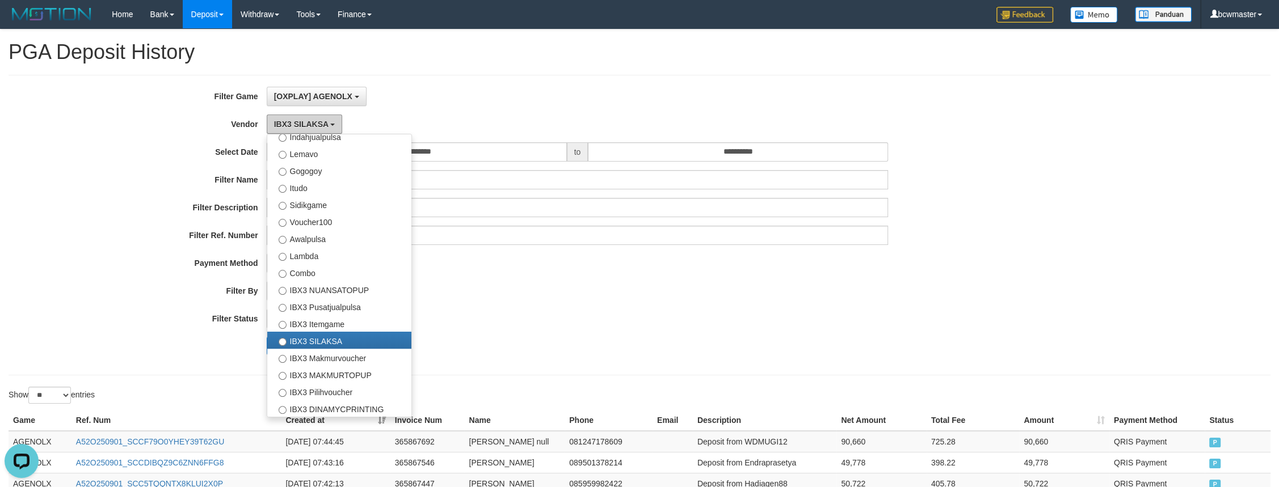
scroll to position [373, 0]
click at [521, 127] on div "IBX3 SILAKSA - Default Vendor - Lucy Luna Atlas WD LB Java Purple Green Giganti…" at bounding box center [578, 124] width 622 height 19
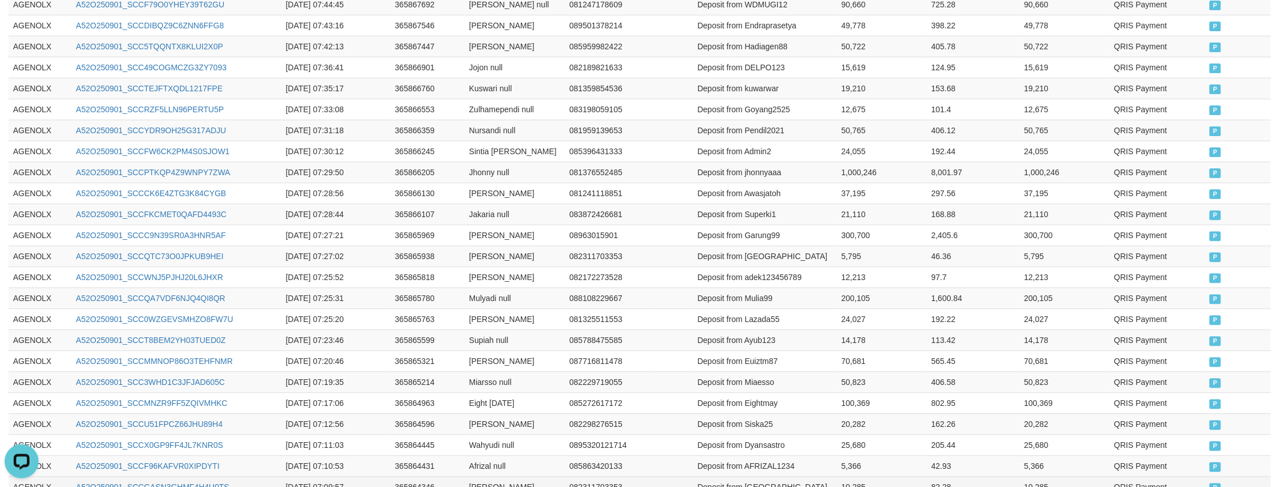
scroll to position [536, 0]
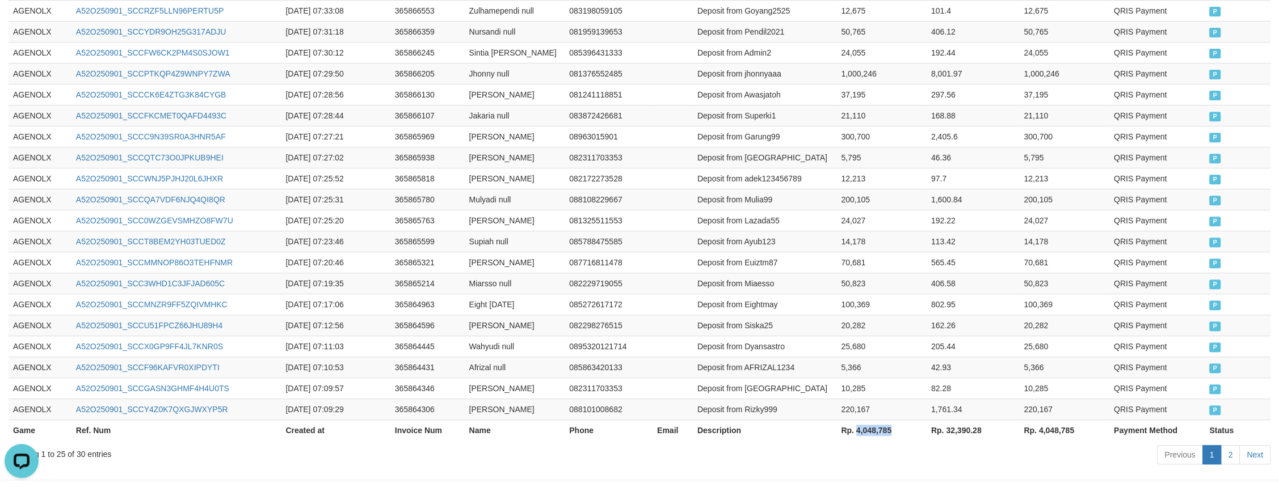
drag, startPoint x: 894, startPoint y: 433, endPoint x: 856, endPoint y: 437, distance: 38.8
click at [856, 437] on th "Rp. 4,048,785" at bounding box center [881, 430] width 90 height 21
copy th "4,048,785"
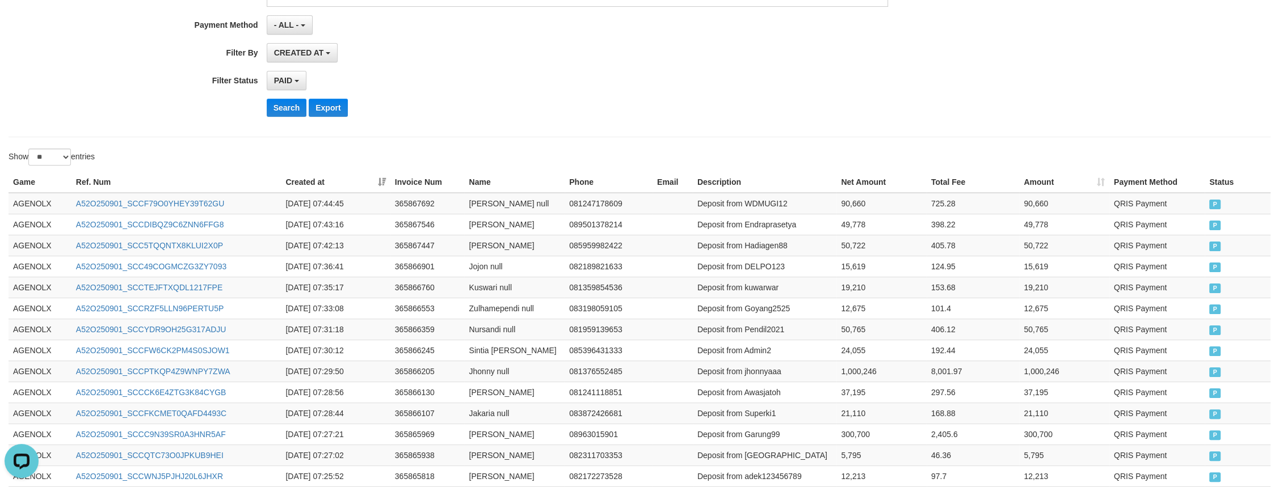
scroll to position [0, 0]
